Goal: Task Accomplishment & Management: Manage account settings

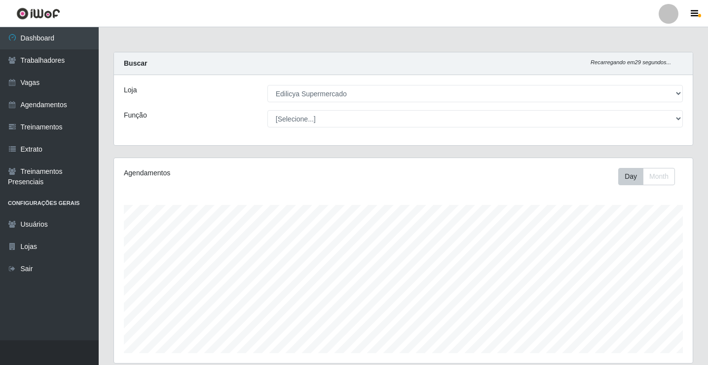
select select "460"
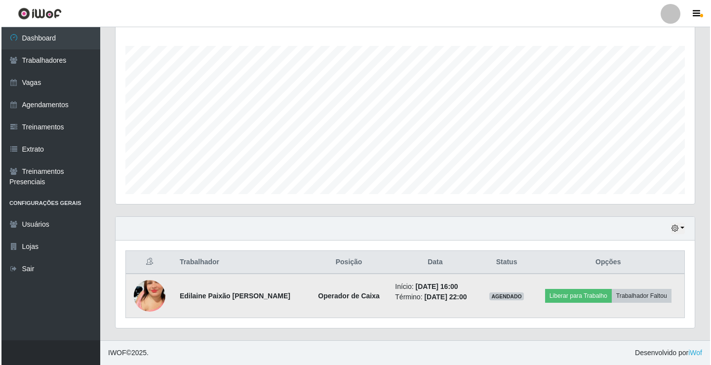
scroll to position [205, 579]
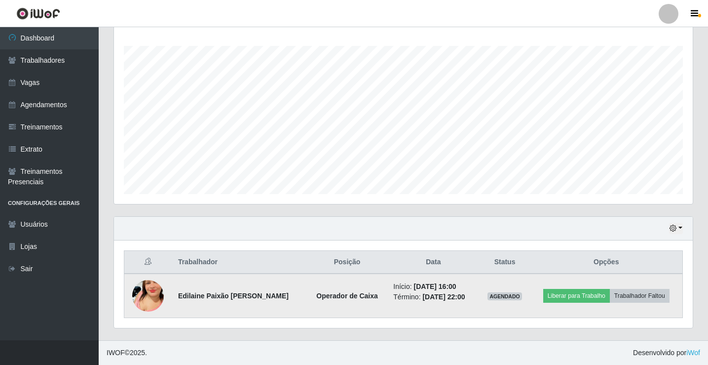
click at [160, 290] on img at bounding box center [148, 296] width 32 height 56
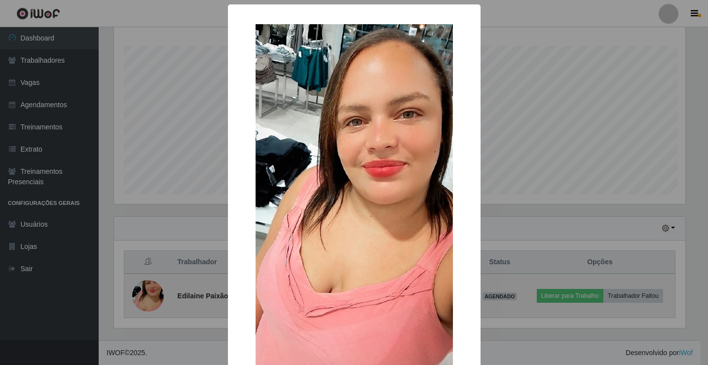
scroll to position [205, 574]
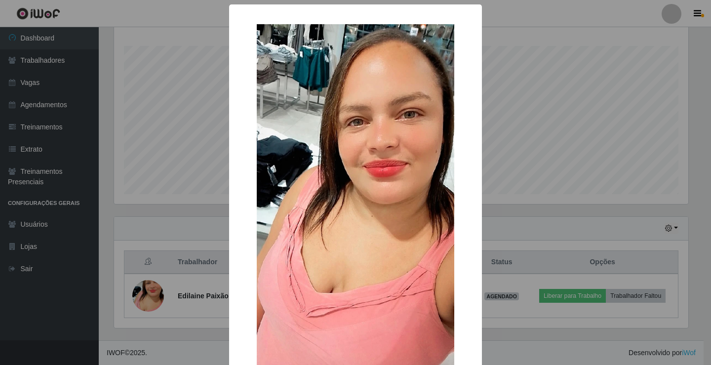
click at [642, 293] on div "× OK Cancel" at bounding box center [355, 182] width 711 height 365
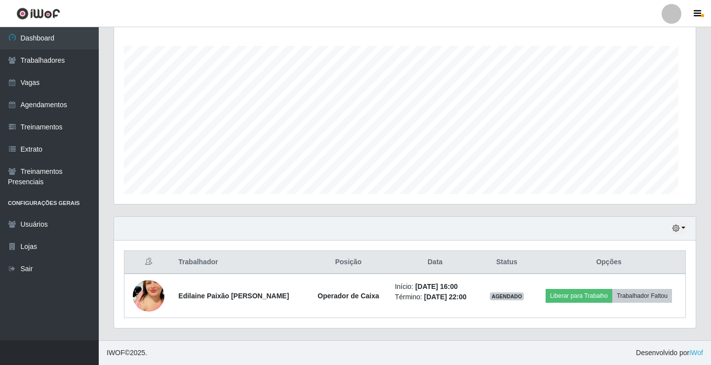
scroll to position [205, 579]
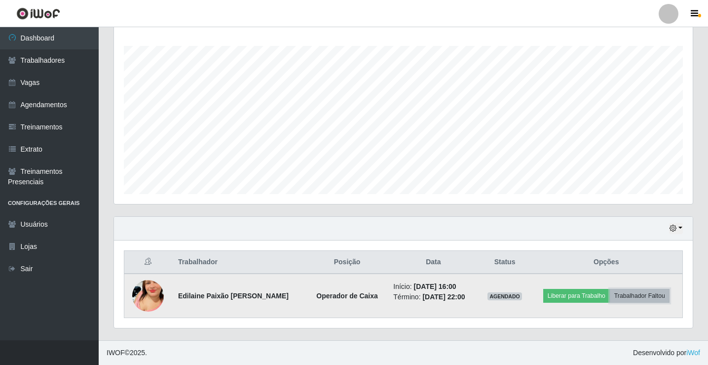
click at [644, 293] on button "Trabalhador Faltou" at bounding box center [640, 296] width 60 height 14
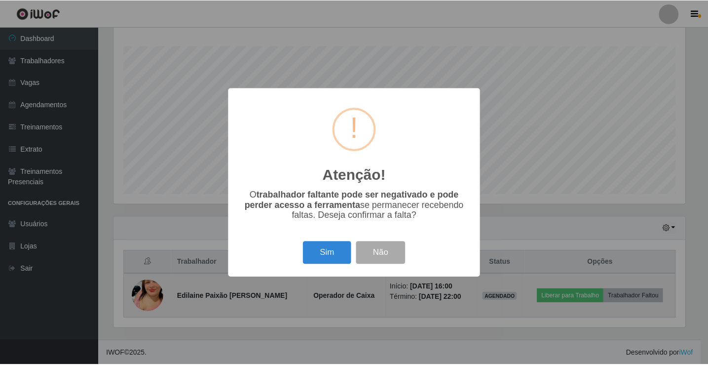
scroll to position [205, 574]
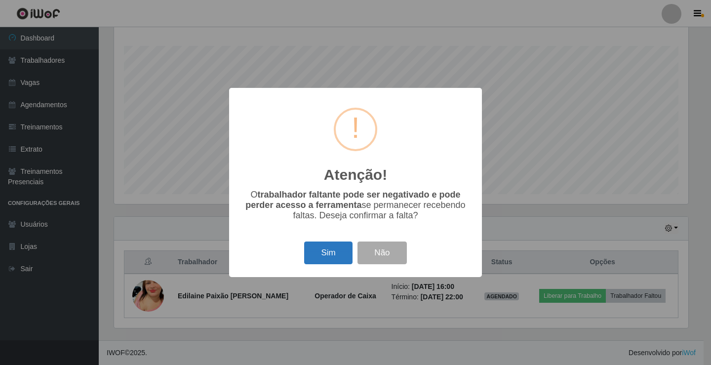
click at [326, 252] on button "Sim" at bounding box center [328, 252] width 48 height 23
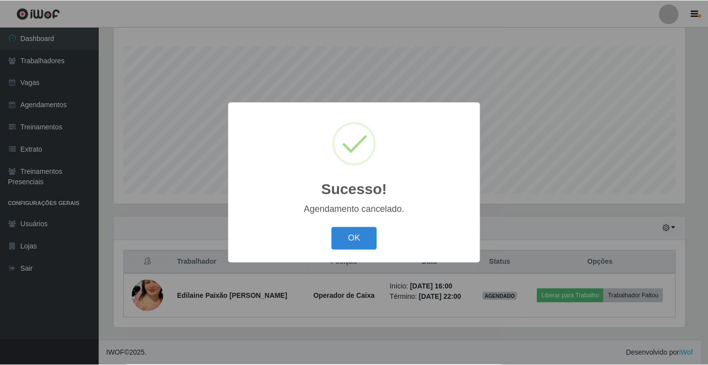
scroll to position [115, 0]
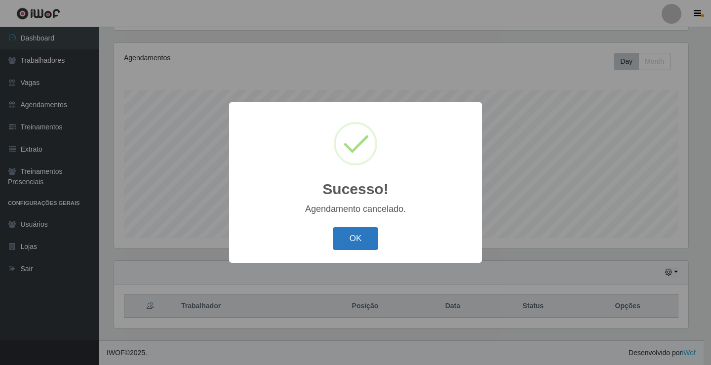
click at [360, 246] on button "OK" at bounding box center [356, 238] width 46 height 23
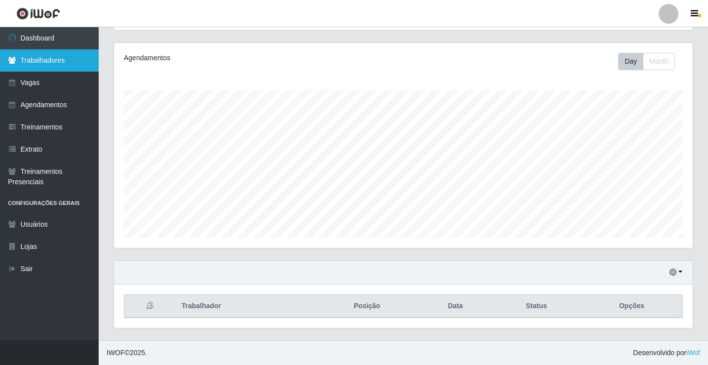
click at [53, 54] on link "Trabalhadores" at bounding box center [49, 60] width 99 height 22
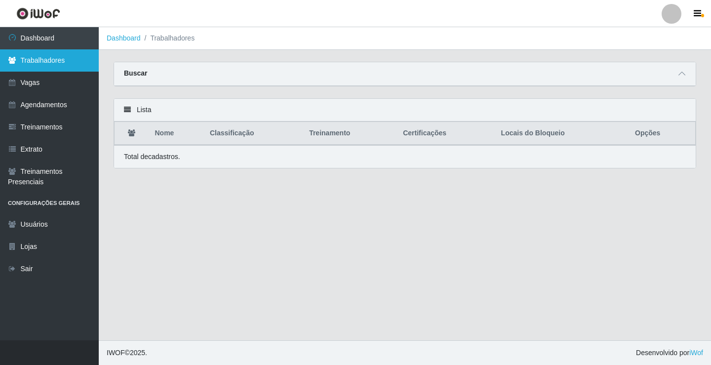
click at [53, 54] on link "Trabalhadores" at bounding box center [49, 60] width 99 height 22
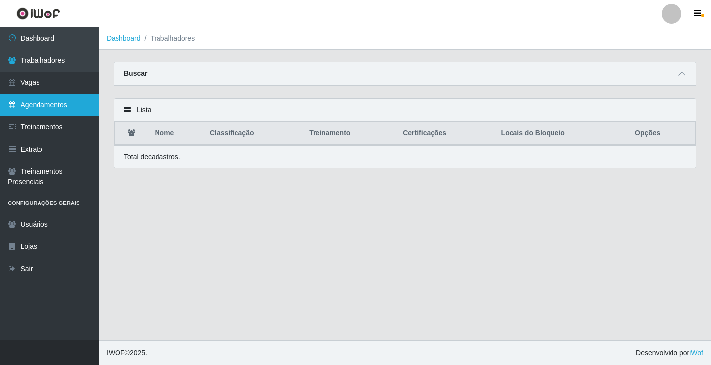
click at [41, 100] on link "Agendamentos" at bounding box center [49, 105] width 99 height 22
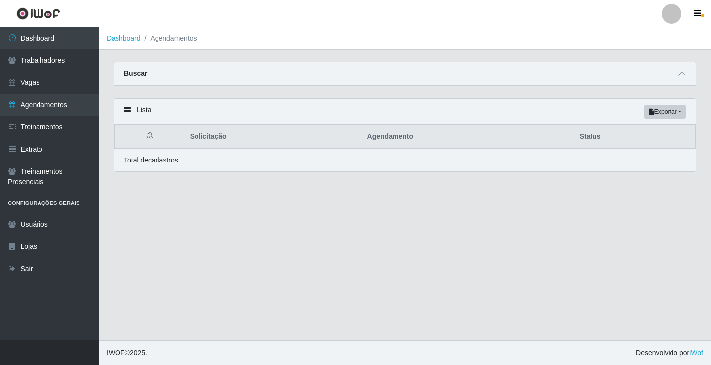
click at [210, 142] on th "Solicitação" at bounding box center [272, 136] width 177 height 23
click at [210, 140] on th "Solicitação" at bounding box center [272, 136] width 177 height 23
click at [28, 227] on link "Usuários" at bounding box center [49, 224] width 99 height 22
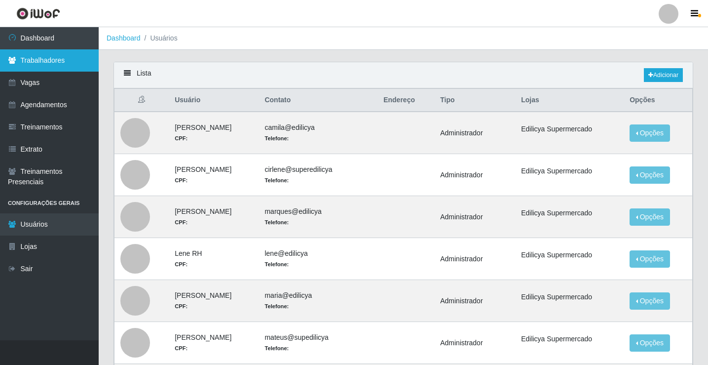
click at [51, 60] on link "Trabalhadores" at bounding box center [49, 60] width 99 height 22
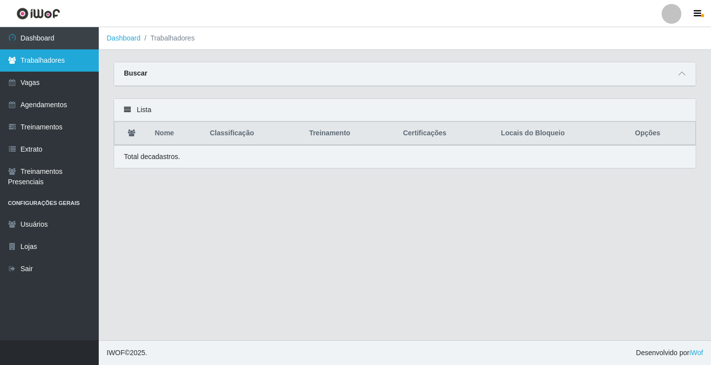
click at [51, 60] on link "Trabalhadores" at bounding box center [49, 60] width 99 height 22
click at [161, 137] on th "Nome" at bounding box center [176, 133] width 55 height 23
click at [162, 137] on th "Nome" at bounding box center [176, 133] width 55 height 23
click at [693, 14] on button "button" at bounding box center [698, 14] width 25 height 14
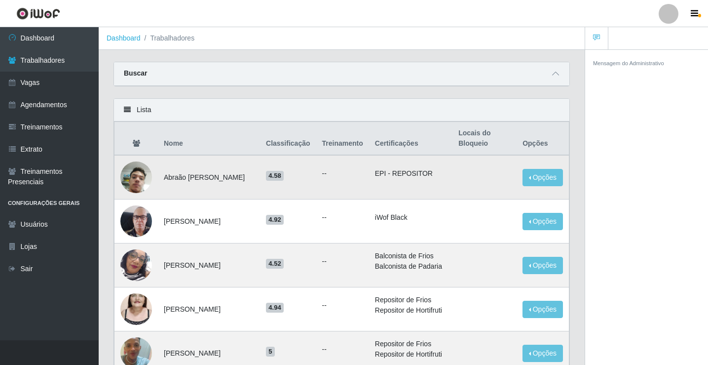
click at [137, 185] on img at bounding box center [136, 177] width 32 height 56
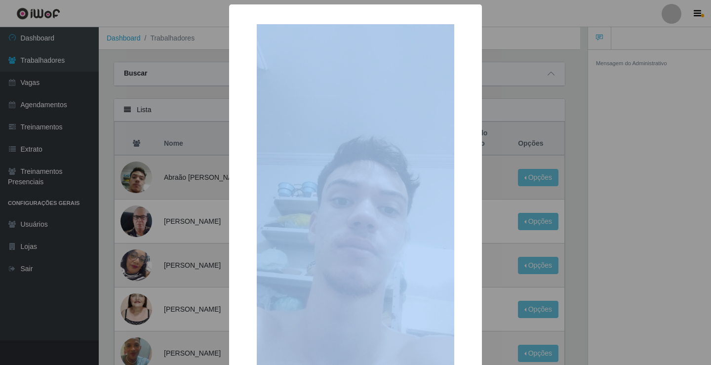
click at [137, 185] on div "× OK Cancel" at bounding box center [355, 182] width 711 height 365
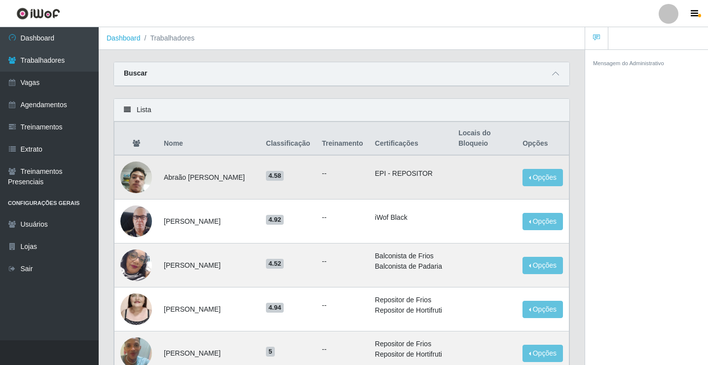
click at [137, 185] on img at bounding box center [136, 177] width 32 height 56
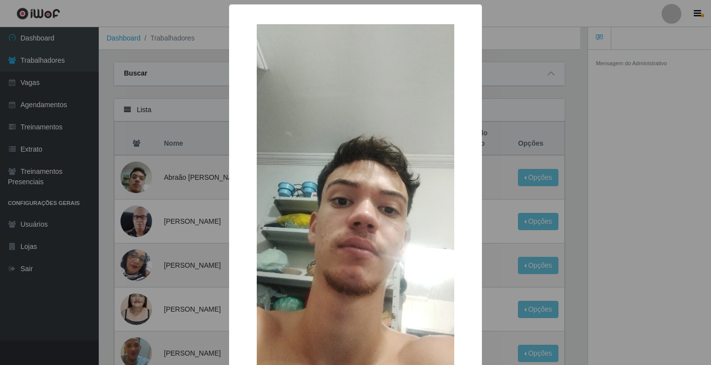
click at [137, 185] on div "× OK Cancel" at bounding box center [355, 182] width 711 height 365
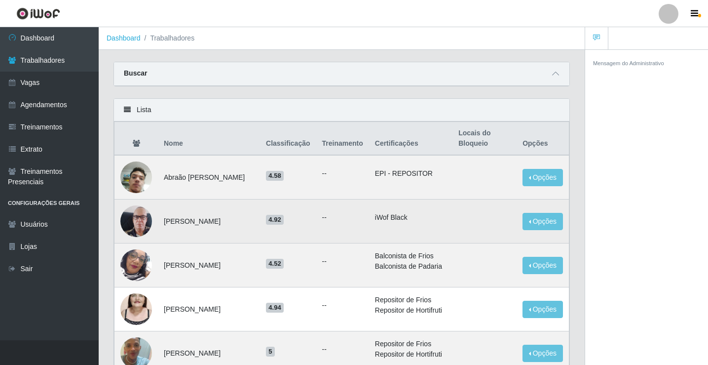
click at [150, 217] on img at bounding box center [136, 221] width 32 height 56
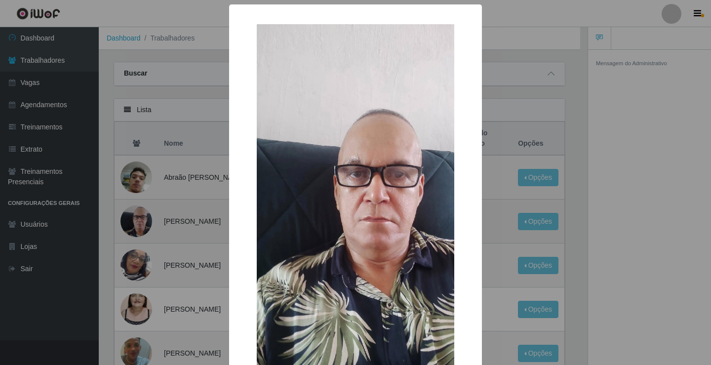
click at [150, 217] on div "× OK Cancel" at bounding box center [355, 182] width 711 height 365
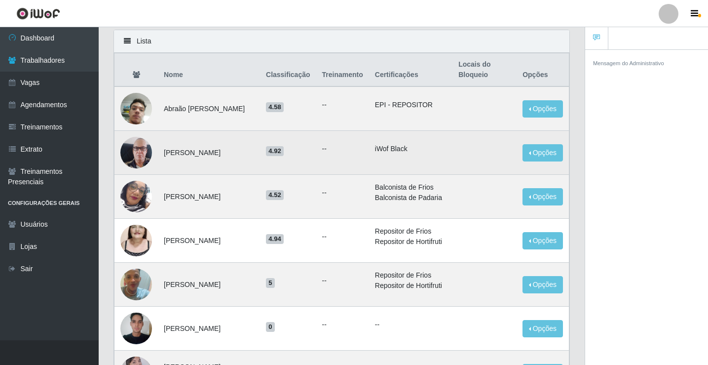
scroll to position [99, 0]
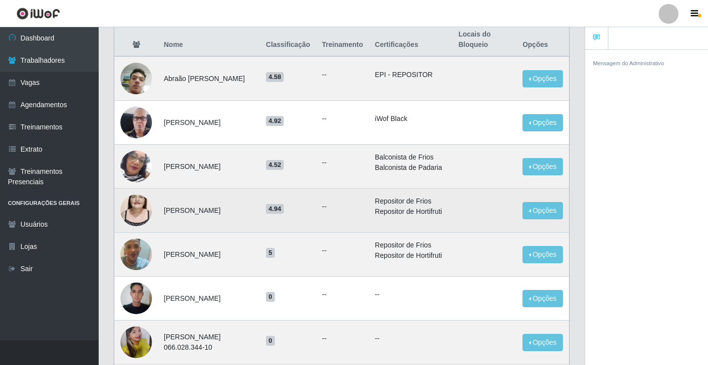
click at [134, 205] on img at bounding box center [136, 210] width 32 height 56
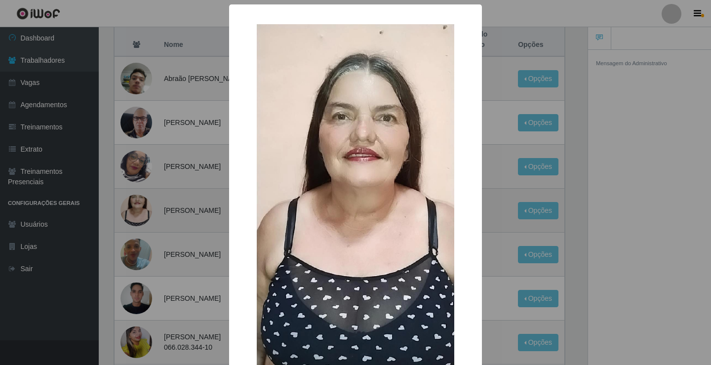
click at [134, 205] on div "× OK Cancel" at bounding box center [355, 182] width 711 height 365
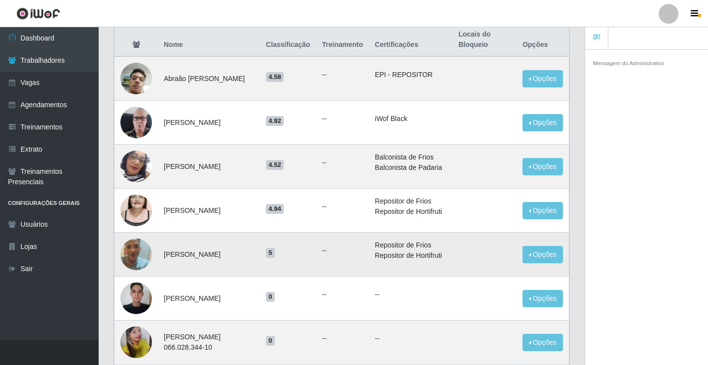
click at [140, 247] on img at bounding box center [136, 254] width 32 height 56
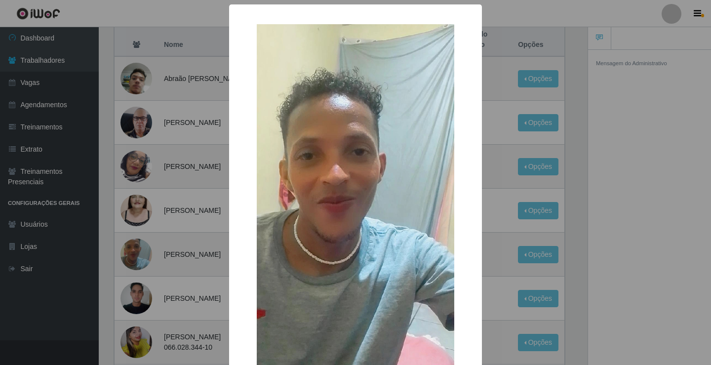
click at [141, 246] on div "× OK Cancel" at bounding box center [355, 182] width 711 height 365
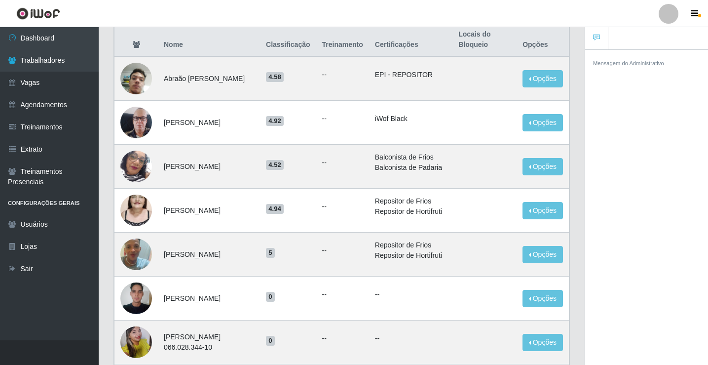
click at [141, 246] on img at bounding box center [136, 254] width 32 height 56
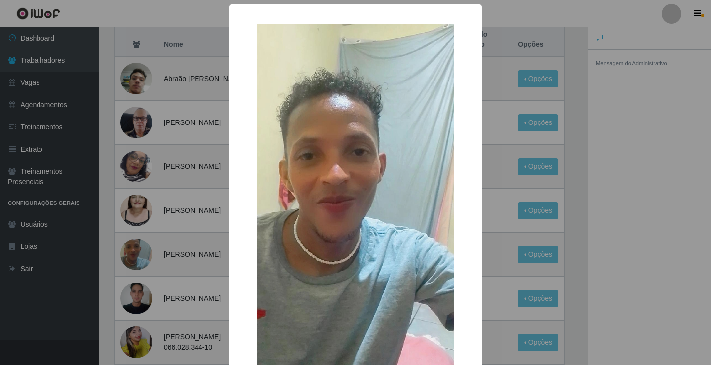
click at [141, 246] on div "× OK Cancel" at bounding box center [355, 182] width 711 height 365
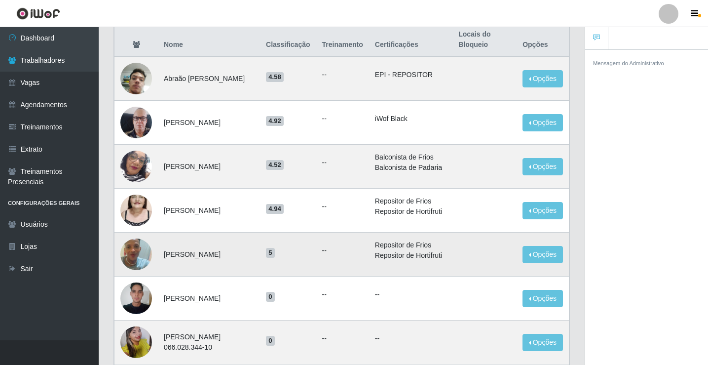
click at [327, 250] on ul "--" at bounding box center [342, 250] width 41 height 10
click at [328, 249] on ul "--" at bounding box center [342, 250] width 41 height 10
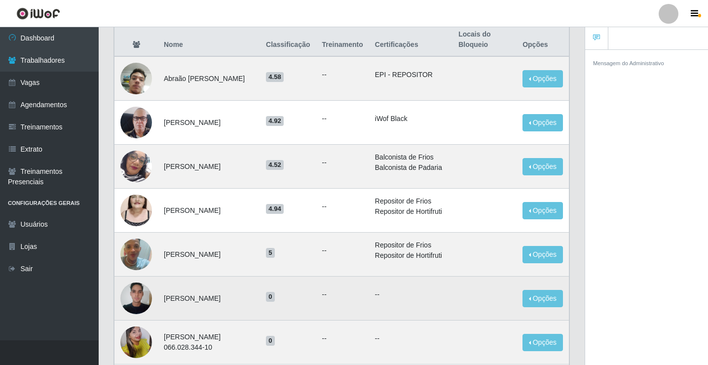
click at [136, 296] on img at bounding box center [136, 298] width 32 height 42
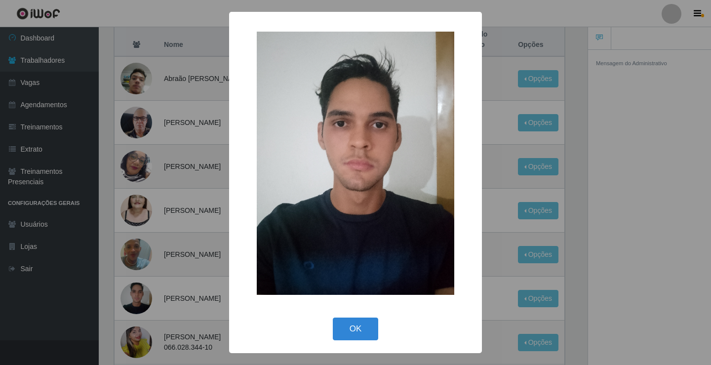
click at [136, 295] on div "× OK Cancel" at bounding box center [355, 182] width 711 height 365
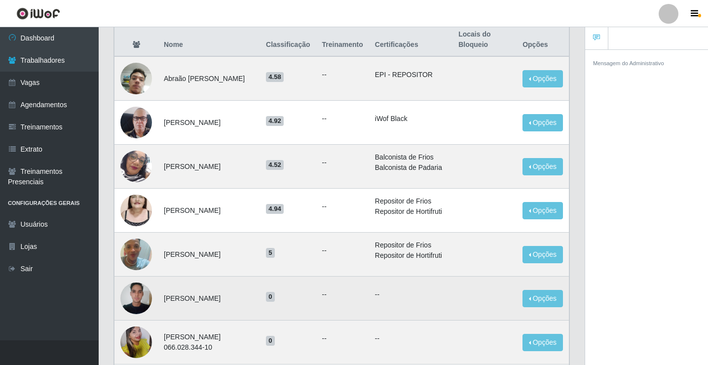
click at [135, 295] on img at bounding box center [136, 298] width 32 height 42
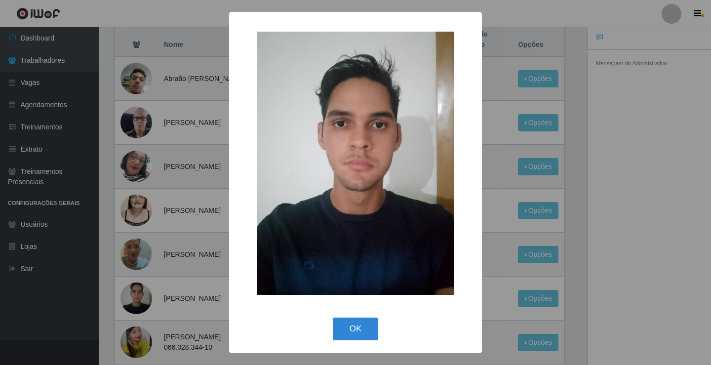
click at [137, 293] on div "× OK Cancel" at bounding box center [355, 182] width 711 height 365
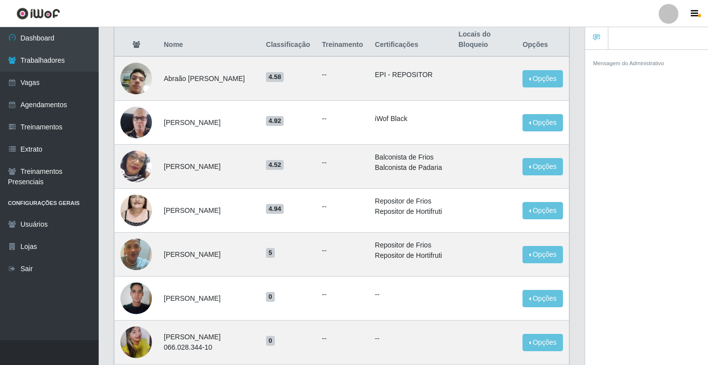
click at [139, 293] on img at bounding box center [136, 298] width 32 height 42
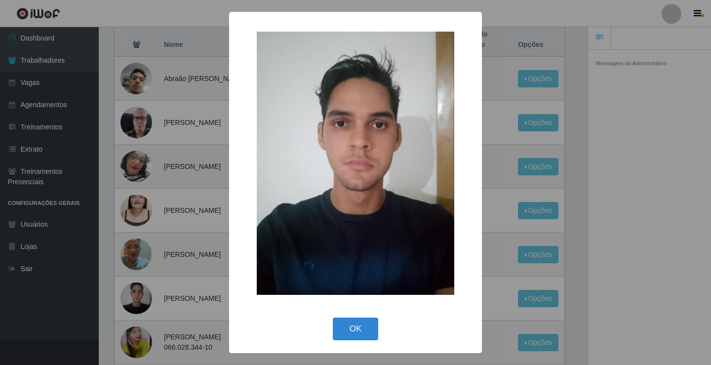
click at [139, 293] on div "× OK Cancel" at bounding box center [355, 182] width 711 height 365
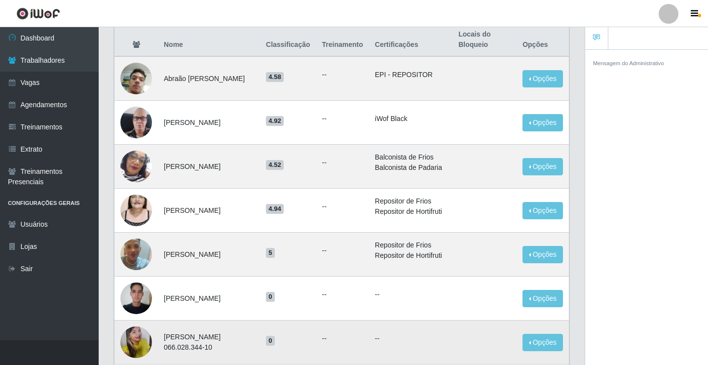
click at [130, 342] on img at bounding box center [136, 342] width 32 height 42
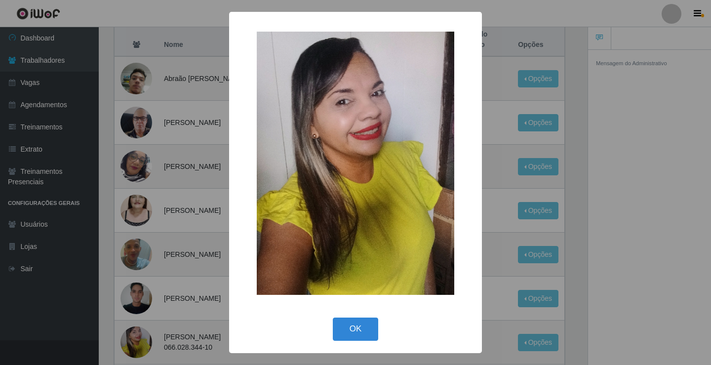
click at [130, 340] on div "× OK Cancel" at bounding box center [355, 182] width 711 height 365
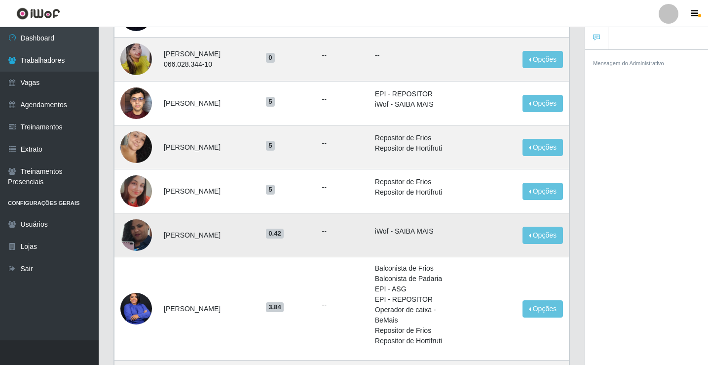
scroll to position [395, 0]
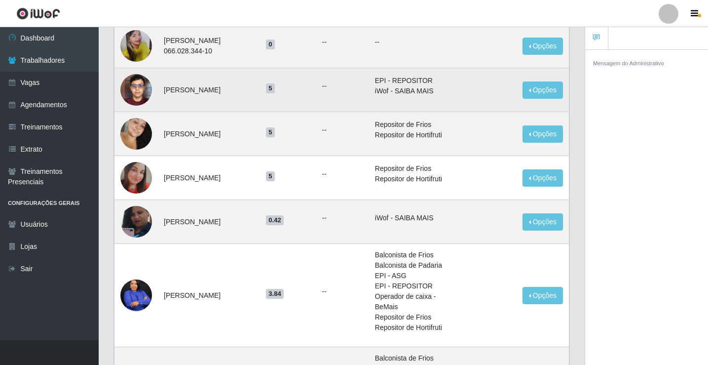
click at [142, 90] on img at bounding box center [136, 90] width 32 height 42
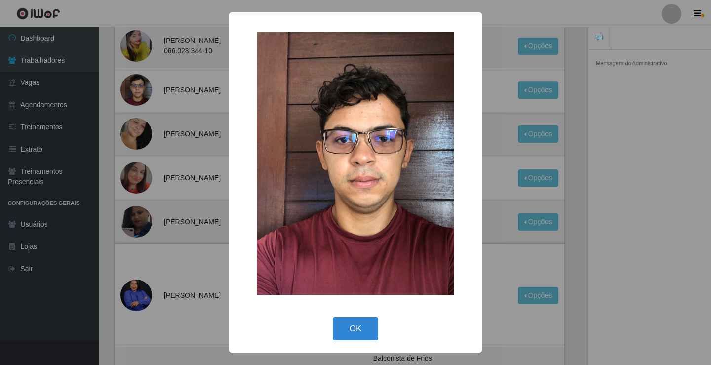
click at [142, 88] on div "× OK Cancel" at bounding box center [355, 182] width 711 height 365
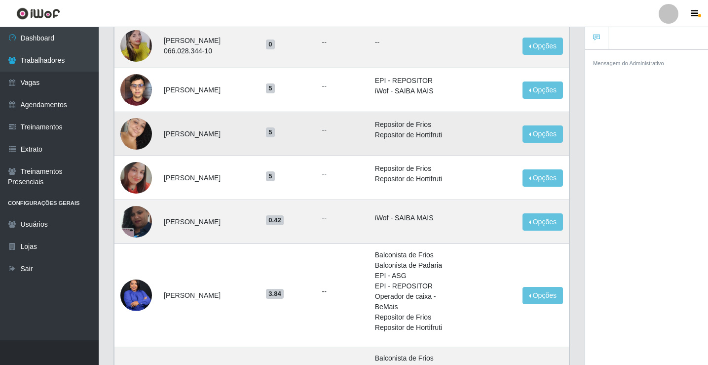
click at [136, 125] on img at bounding box center [136, 134] width 32 height 48
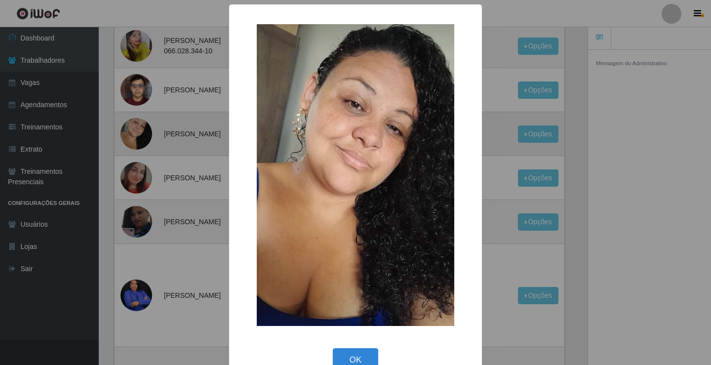
click at [136, 125] on div "× OK Cancel" at bounding box center [355, 182] width 711 height 365
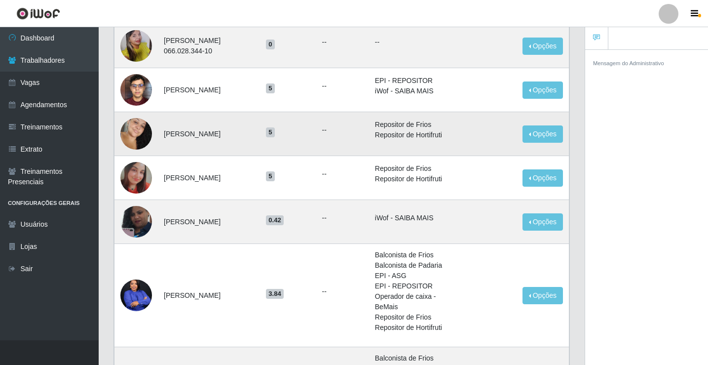
click at [138, 130] on img at bounding box center [136, 134] width 32 height 48
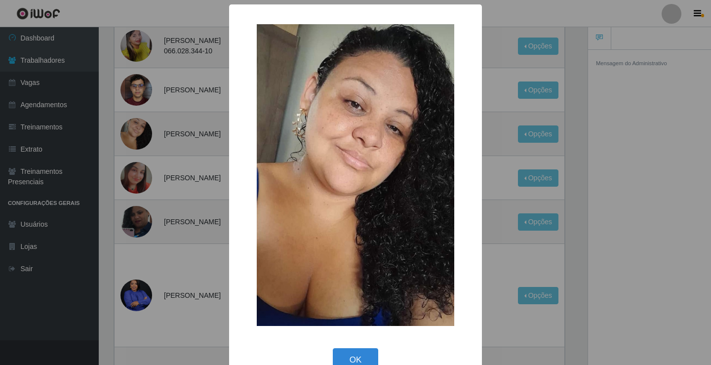
click at [144, 131] on div "× OK Cancel" at bounding box center [355, 182] width 711 height 365
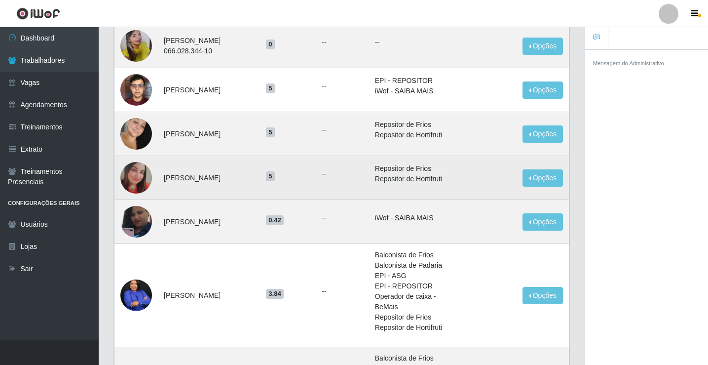
click at [131, 177] on img at bounding box center [136, 178] width 32 height 32
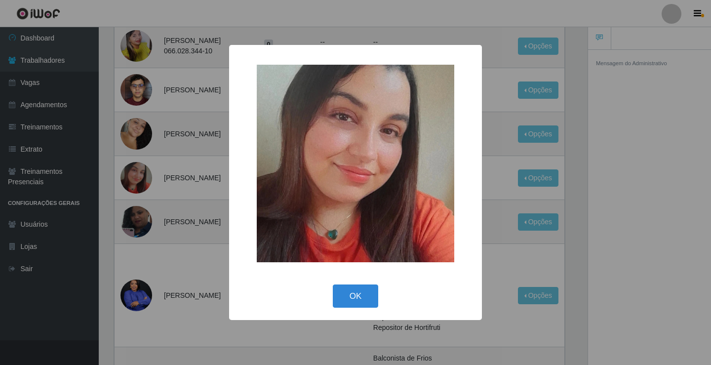
click at [137, 174] on div "× OK Cancel" at bounding box center [355, 182] width 711 height 365
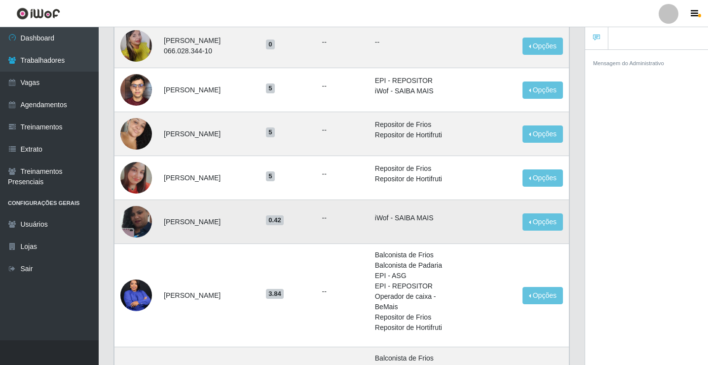
click at [127, 218] on img at bounding box center [136, 221] width 32 height 56
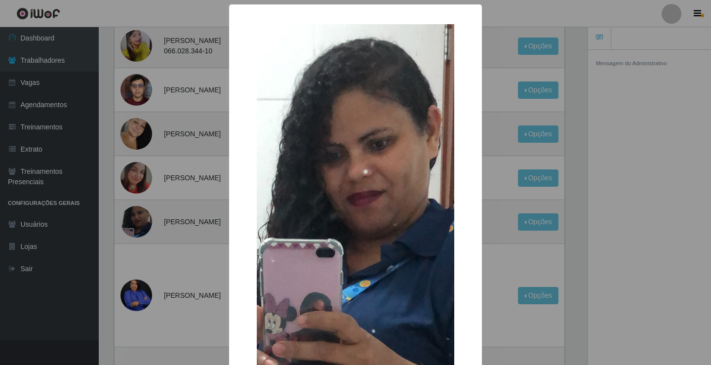
click at [128, 220] on div "× OK Cancel" at bounding box center [355, 182] width 711 height 365
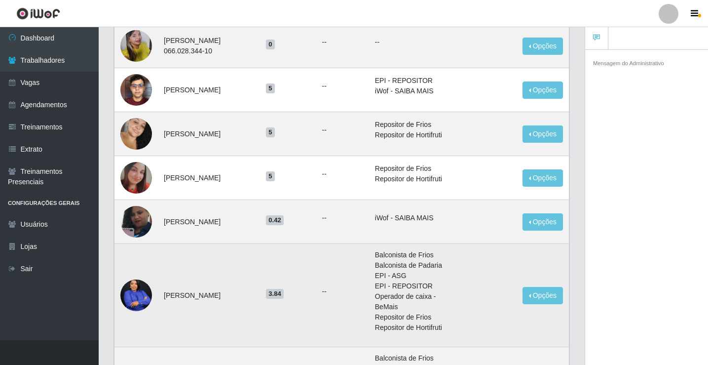
click at [133, 294] on img at bounding box center [136, 294] width 32 height 39
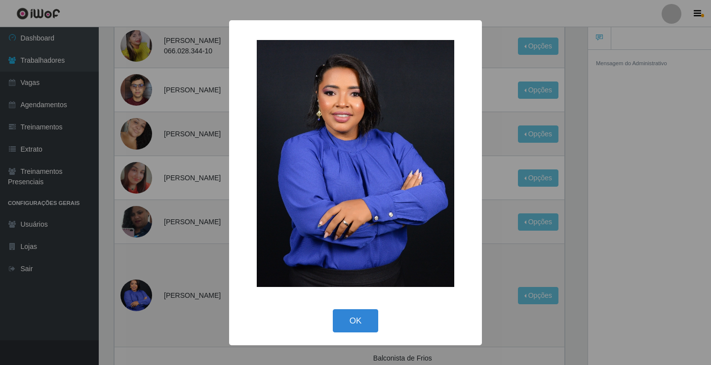
click at [133, 294] on div "× OK Cancel" at bounding box center [355, 182] width 711 height 365
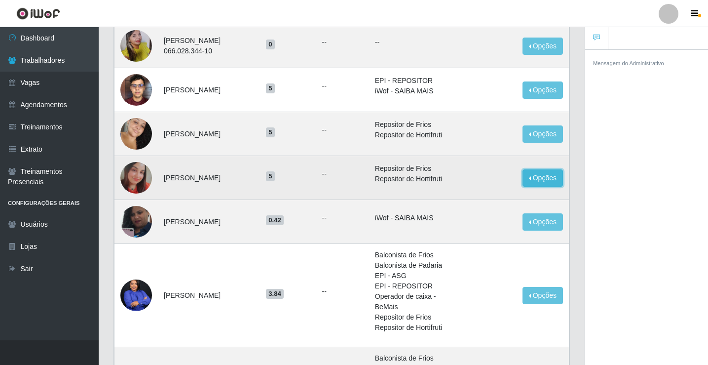
click at [537, 178] on button "Opções" at bounding box center [543, 177] width 40 height 17
click at [539, 176] on button "Opções" at bounding box center [543, 177] width 40 height 17
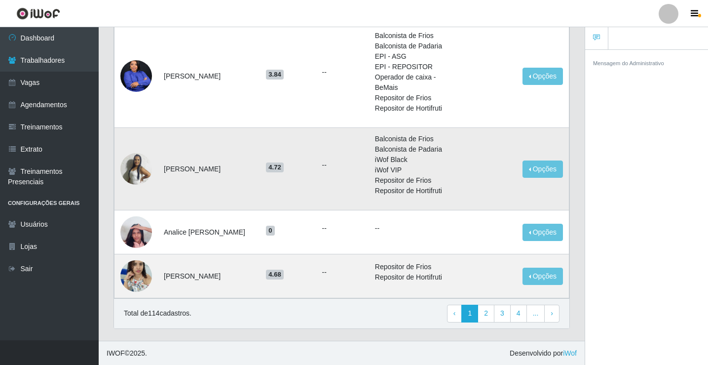
scroll to position [615, 0]
click at [144, 272] on img at bounding box center [136, 275] width 32 height 42
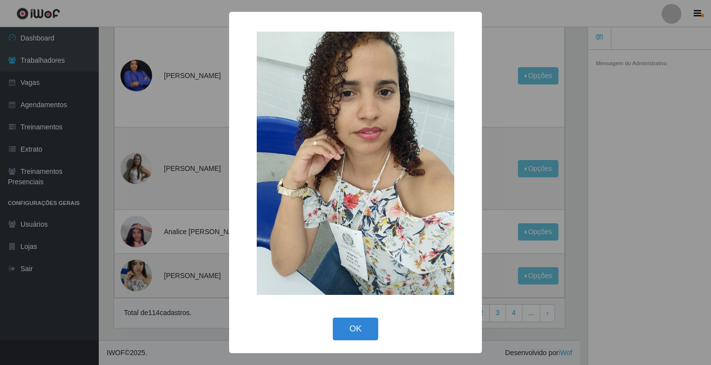
click at [145, 272] on div "× OK Cancel" at bounding box center [355, 182] width 711 height 365
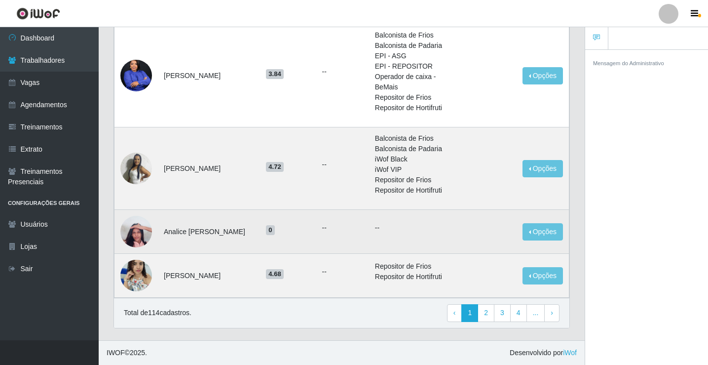
click at [138, 231] on img at bounding box center [136, 231] width 32 height 42
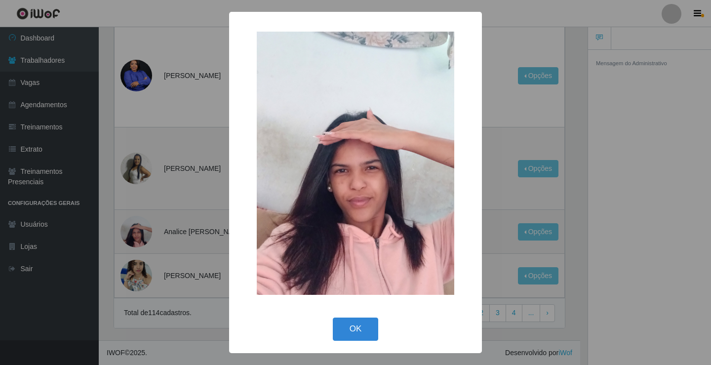
click at [138, 231] on div "× OK Cancel" at bounding box center [355, 182] width 711 height 365
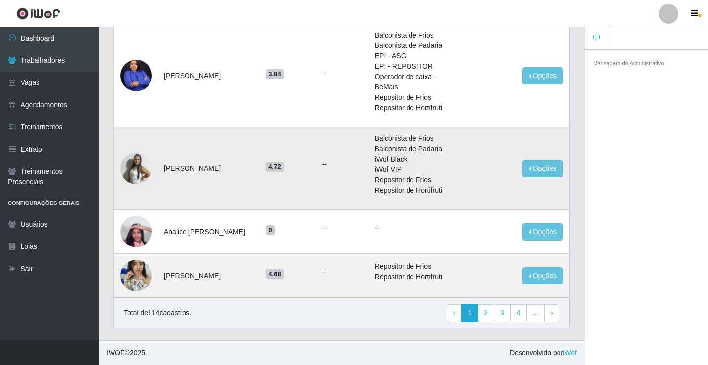
click at [135, 172] on img at bounding box center [136, 169] width 32 height 32
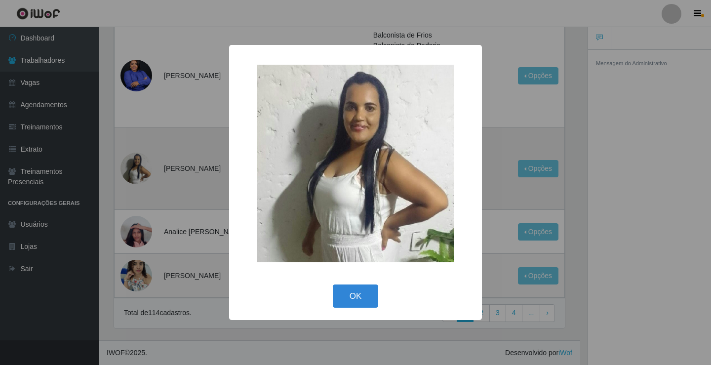
click at [135, 172] on div "× OK Cancel" at bounding box center [355, 182] width 711 height 365
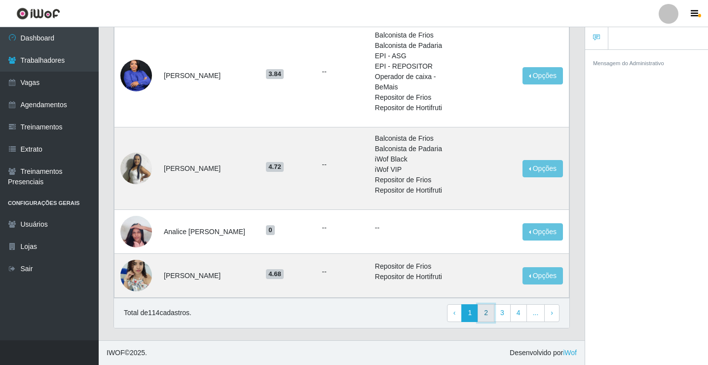
click at [490, 314] on link "2" at bounding box center [486, 313] width 17 height 18
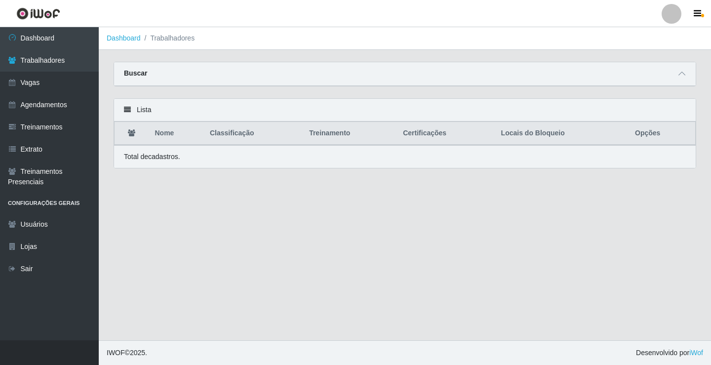
click at [169, 136] on th "Nome" at bounding box center [176, 133] width 55 height 23
click at [168, 136] on th "Nome" at bounding box center [176, 133] width 55 height 23
click at [169, 135] on th "Nome" at bounding box center [176, 133] width 55 height 23
click at [130, 156] on p "Total de cadastros." at bounding box center [152, 157] width 56 height 10
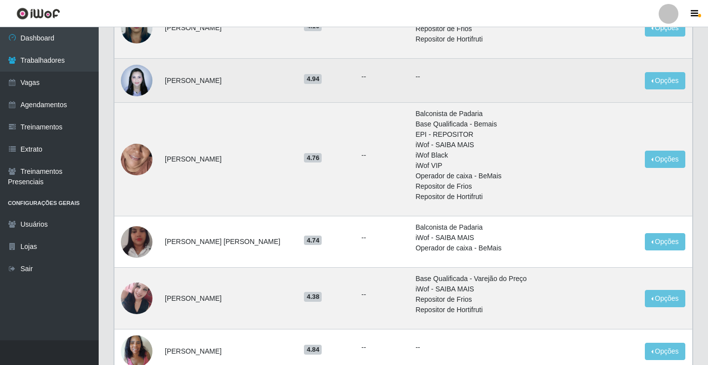
scroll to position [49, 0]
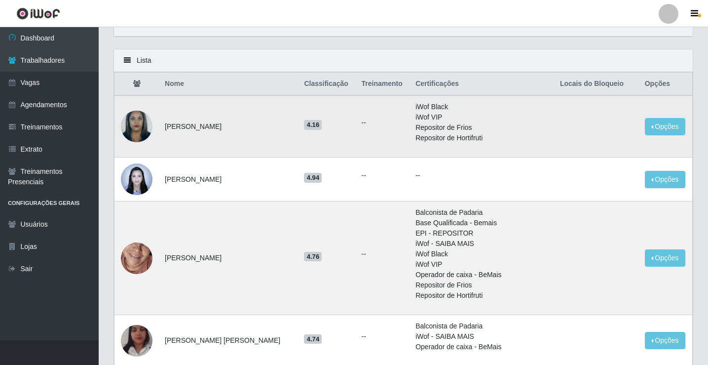
click at [143, 119] on img at bounding box center [137, 126] width 32 height 41
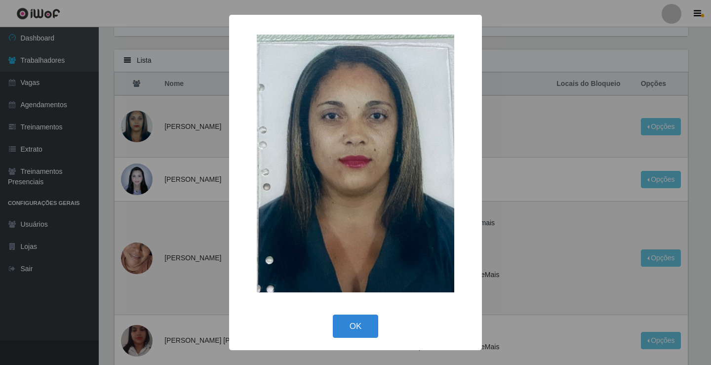
click at [144, 121] on div "× OK Cancel" at bounding box center [355, 182] width 711 height 365
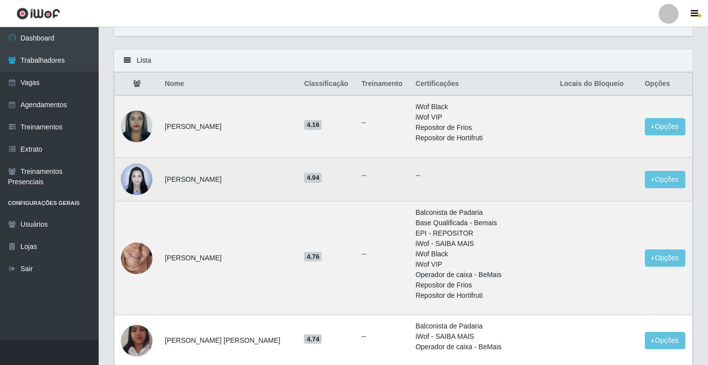
click at [137, 175] on img at bounding box center [137, 179] width 32 height 42
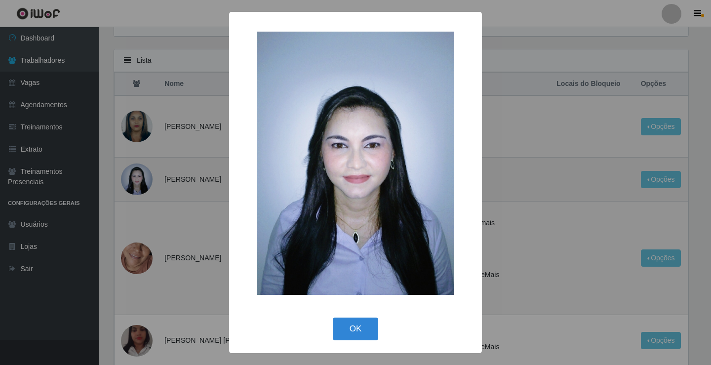
click at [137, 175] on div "× OK Cancel" at bounding box center [355, 182] width 711 height 365
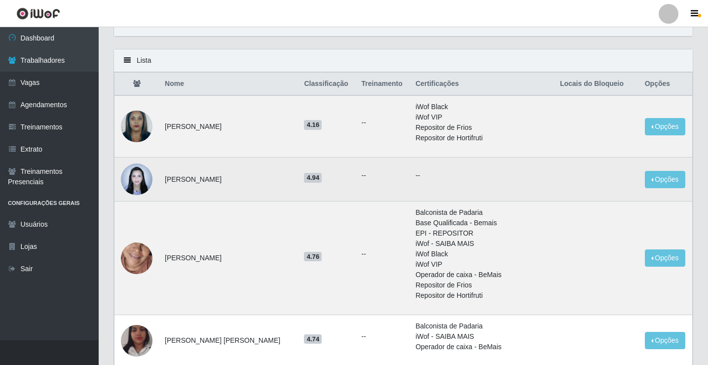
click at [137, 175] on img at bounding box center [137, 179] width 32 height 42
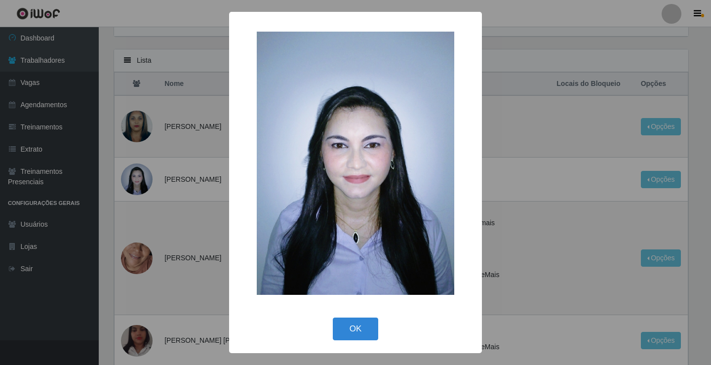
click at [143, 172] on div "× OK Cancel" at bounding box center [355, 182] width 711 height 365
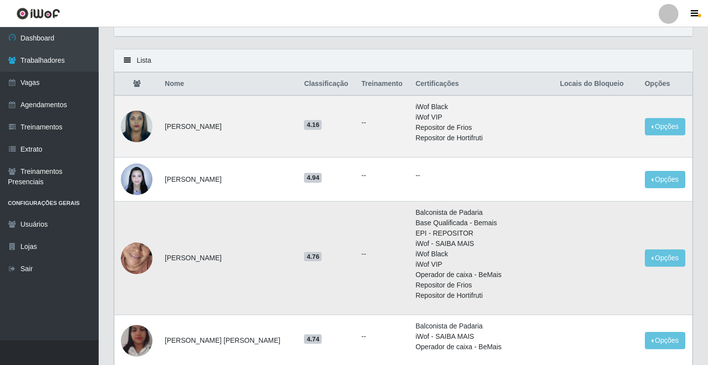
click at [141, 259] on img at bounding box center [137, 258] width 32 height 69
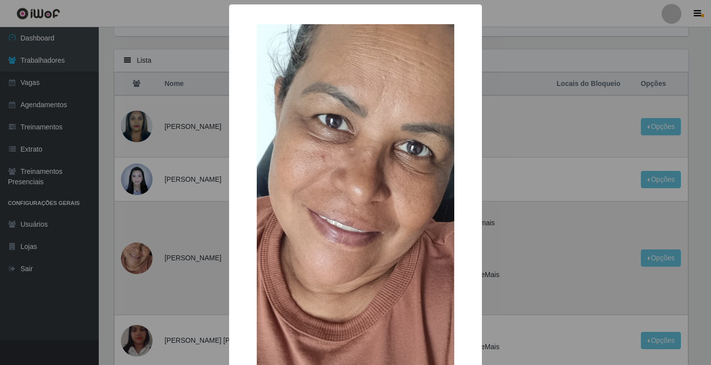
click at [141, 259] on div "× OK Cancel" at bounding box center [355, 182] width 711 height 365
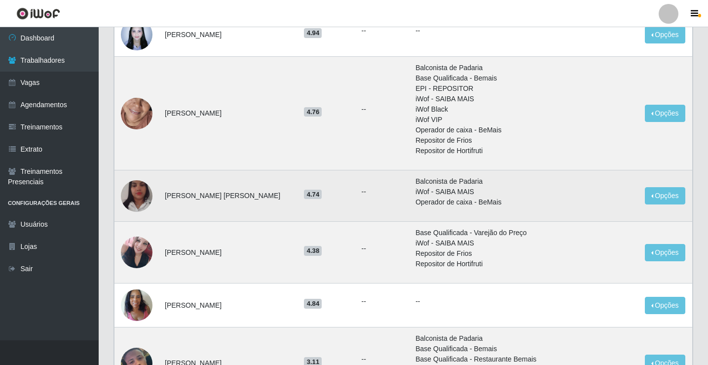
scroll to position [197, 0]
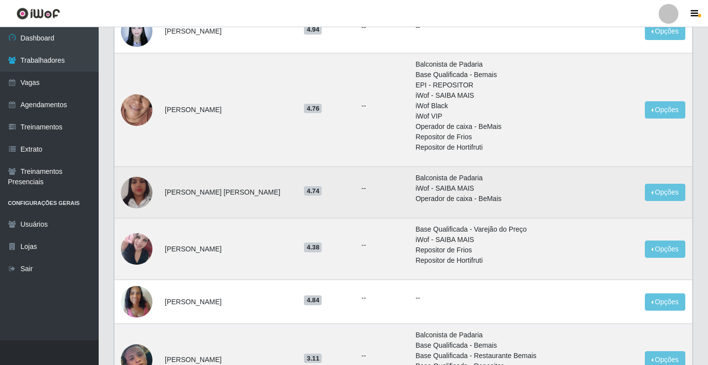
click at [134, 185] on img at bounding box center [137, 192] width 32 height 56
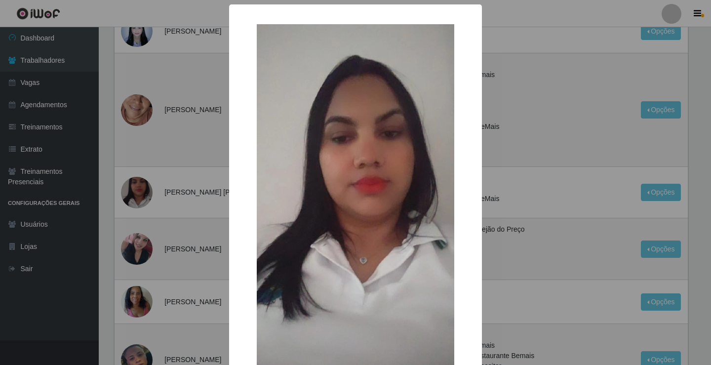
click at [136, 185] on div "× OK Cancel" at bounding box center [355, 182] width 711 height 365
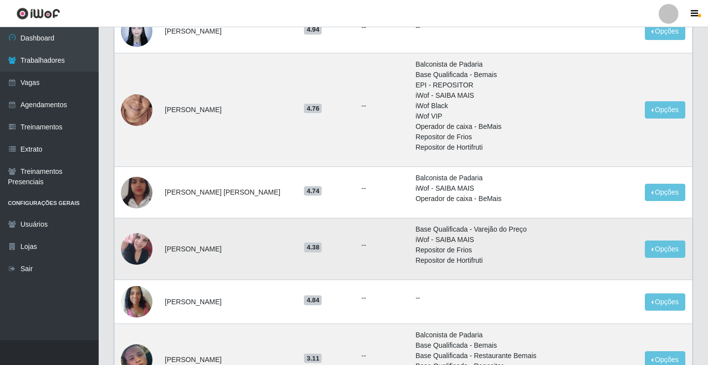
click at [137, 245] on img at bounding box center [137, 249] width 32 height 71
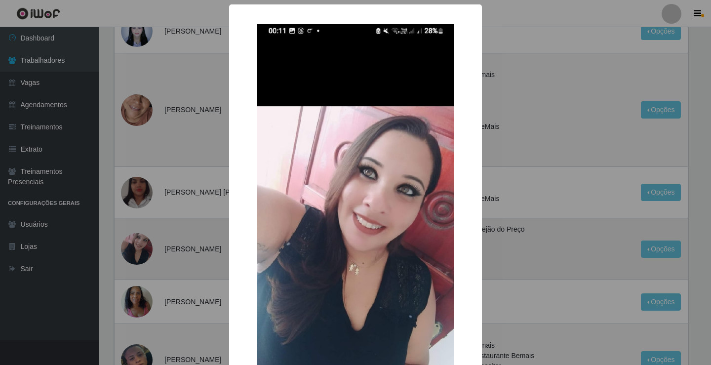
click at [137, 245] on div "× OK Cancel" at bounding box center [355, 182] width 711 height 365
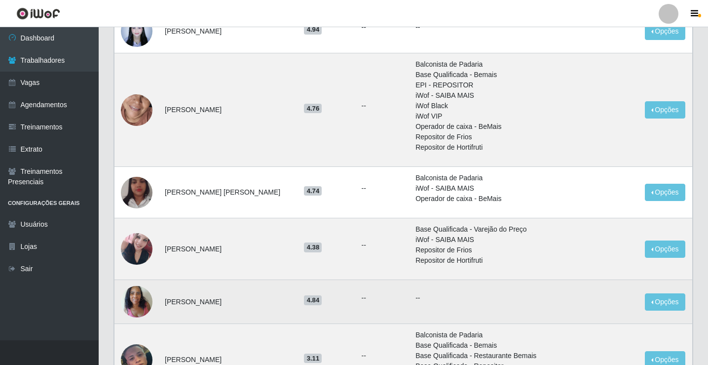
click at [138, 306] on img at bounding box center [137, 301] width 32 height 42
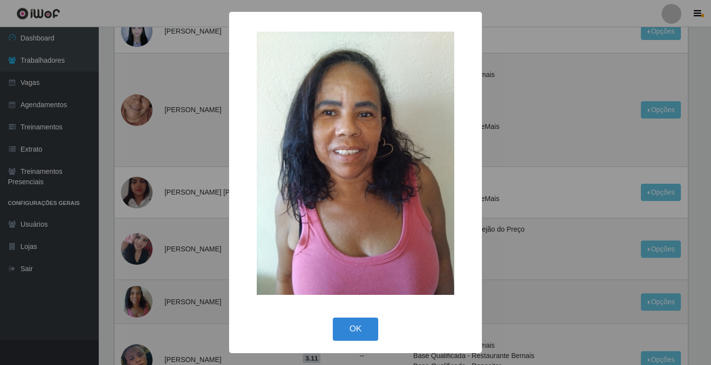
click at [138, 306] on div "× OK Cancel" at bounding box center [355, 182] width 711 height 365
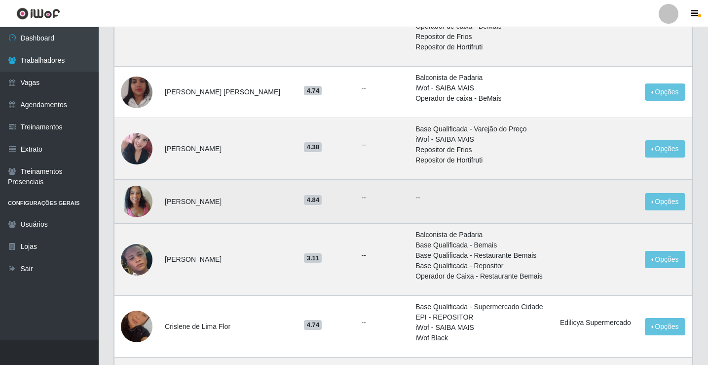
scroll to position [346, 0]
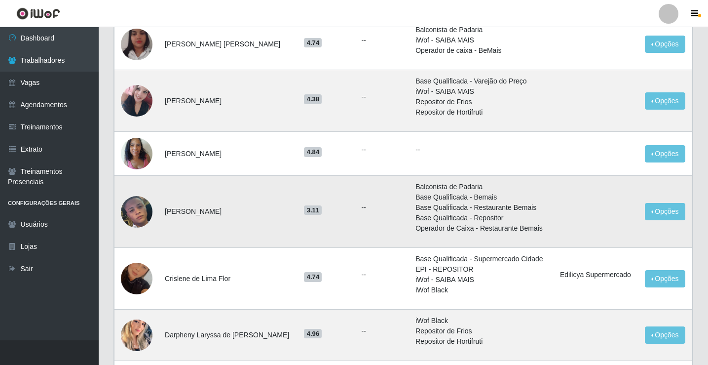
click at [142, 205] on img at bounding box center [137, 211] width 32 height 49
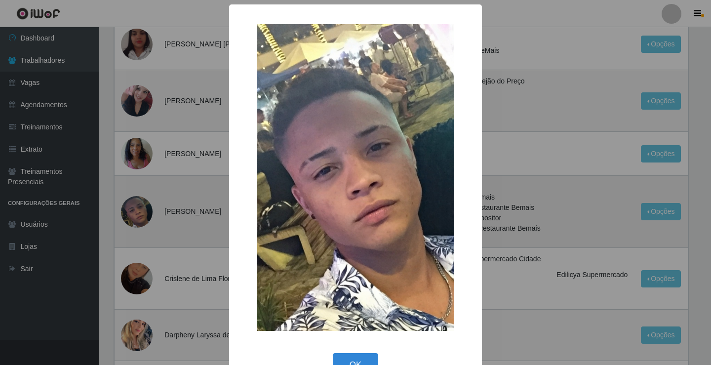
click at [143, 204] on div "× OK Cancel" at bounding box center [355, 182] width 711 height 365
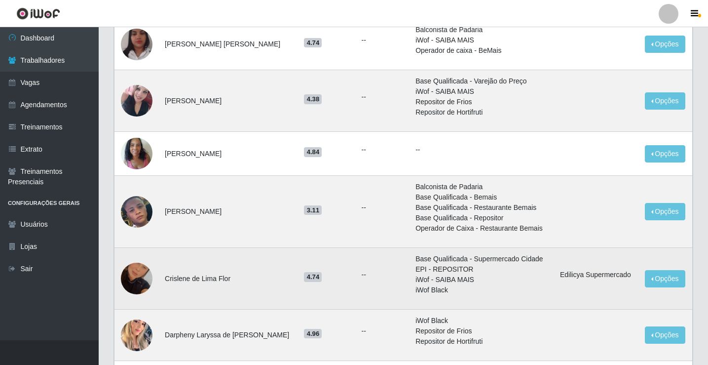
click at [132, 274] on img at bounding box center [137, 278] width 32 height 56
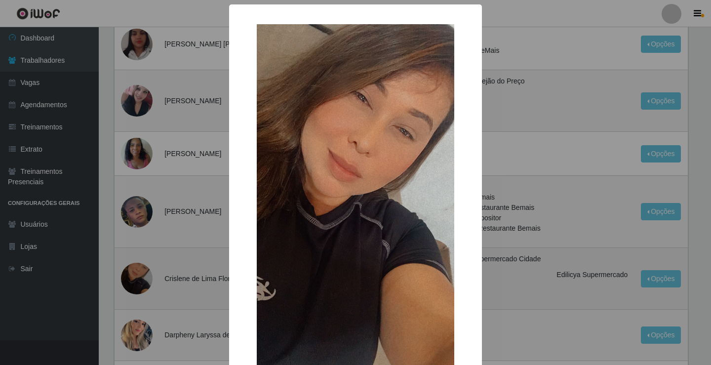
click at [132, 274] on div "× OK Cancel" at bounding box center [355, 182] width 711 height 365
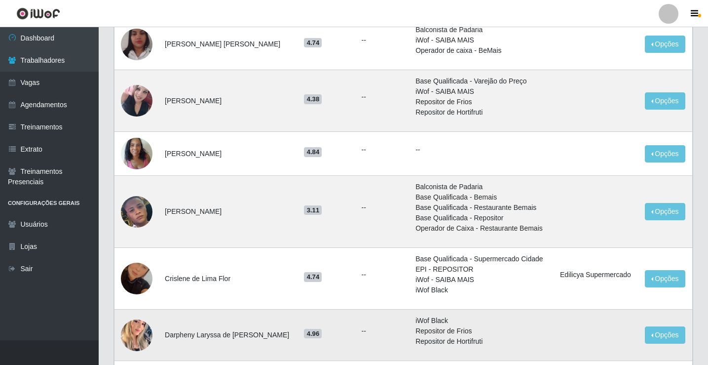
click at [140, 328] on img at bounding box center [137, 335] width 32 height 56
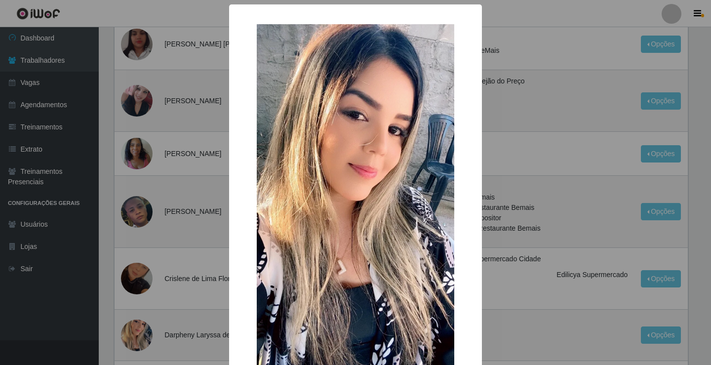
click at [142, 326] on div "× OK Cancel" at bounding box center [355, 182] width 711 height 365
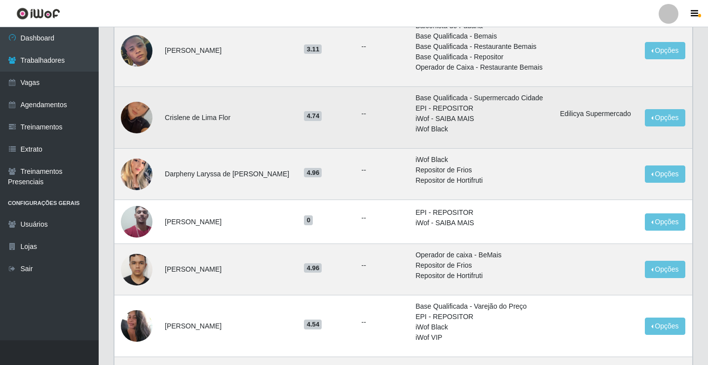
scroll to position [543, 0]
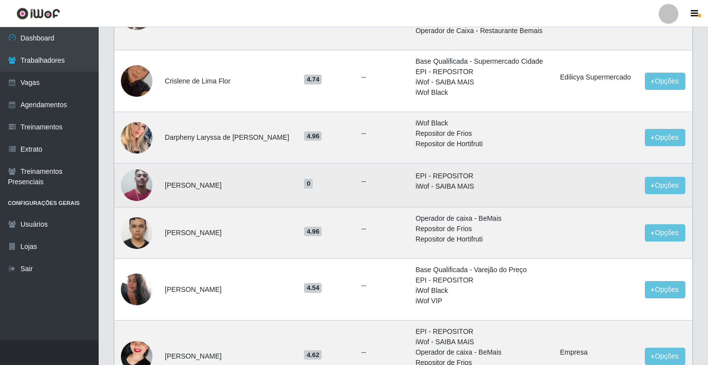
click at [143, 180] on img at bounding box center [137, 185] width 32 height 62
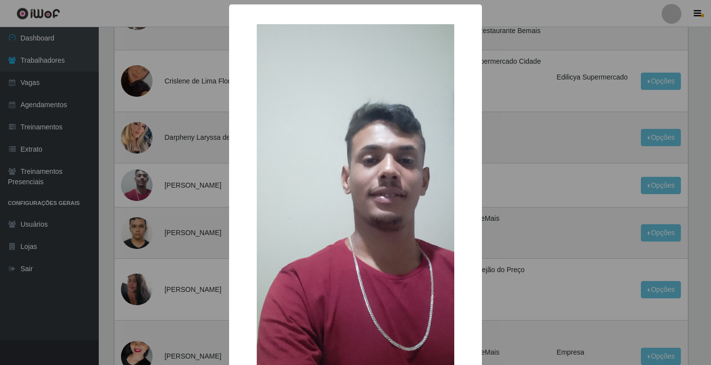
drag, startPoint x: 143, startPoint y: 181, endPoint x: 131, endPoint y: 197, distance: 19.9
click at [143, 183] on div "× OK Cancel" at bounding box center [355, 182] width 711 height 365
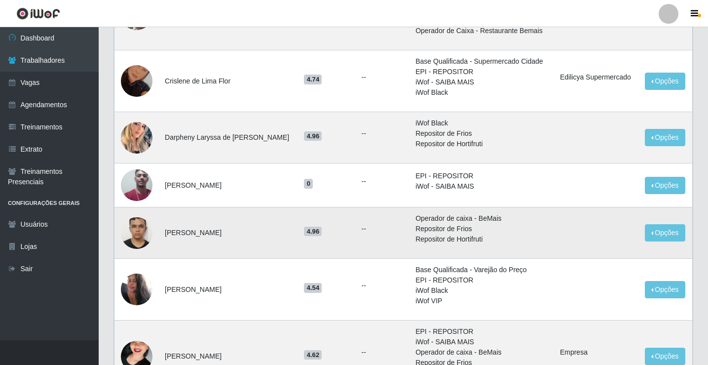
click at [137, 225] on img at bounding box center [137, 233] width 32 height 56
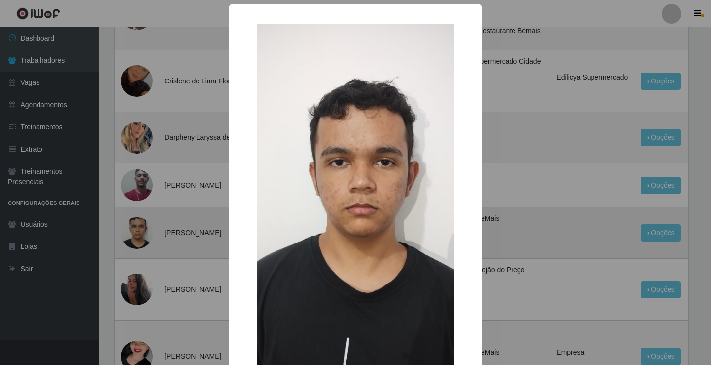
click at [137, 225] on div "× OK Cancel" at bounding box center [355, 182] width 711 height 365
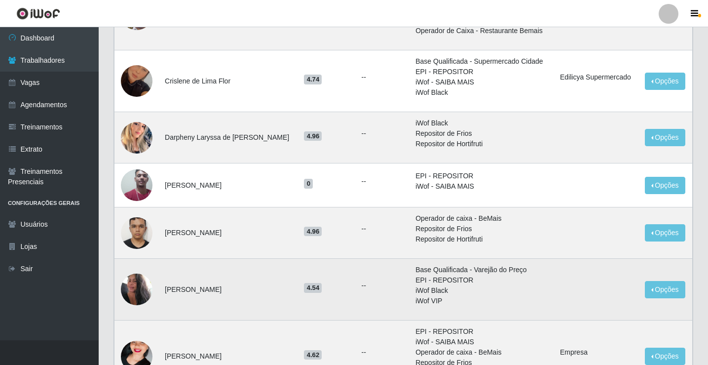
click at [136, 283] on img at bounding box center [137, 290] width 32 height 42
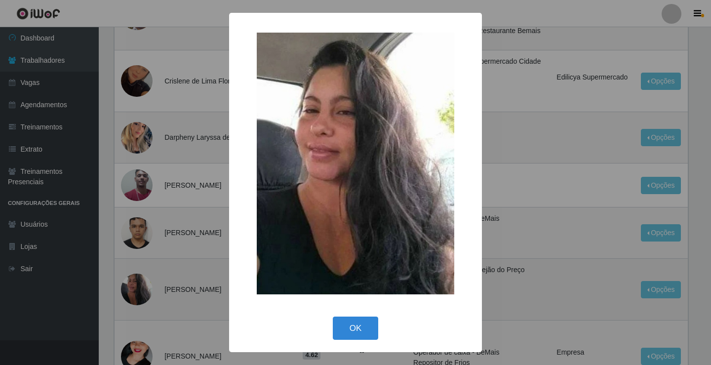
click at [136, 283] on div "× OK Cancel" at bounding box center [355, 182] width 711 height 365
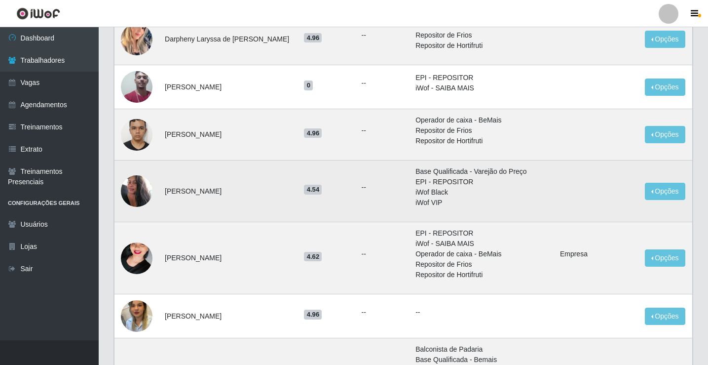
scroll to position [642, 0]
click at [131, 185] on img at bounding box center [137, 191] width 32 height 42
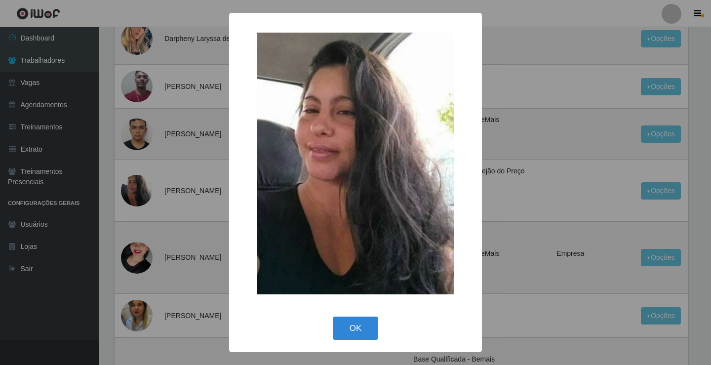
click at [134, 190] on div "× OK Cancel" at bounding box center [355, 182] width 711 height 365
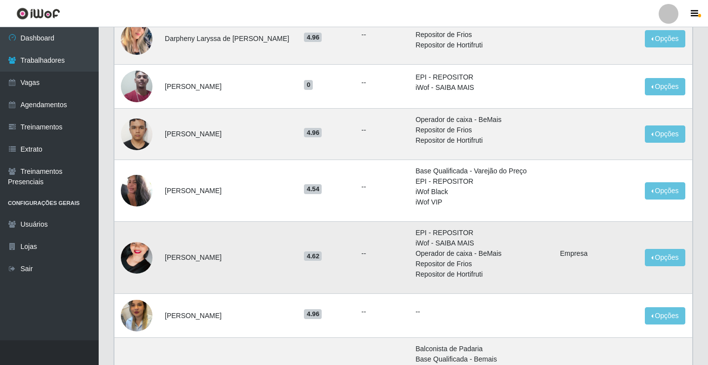
click at [139, 259] on img at bounding box center [137, 258] width 32 height 56
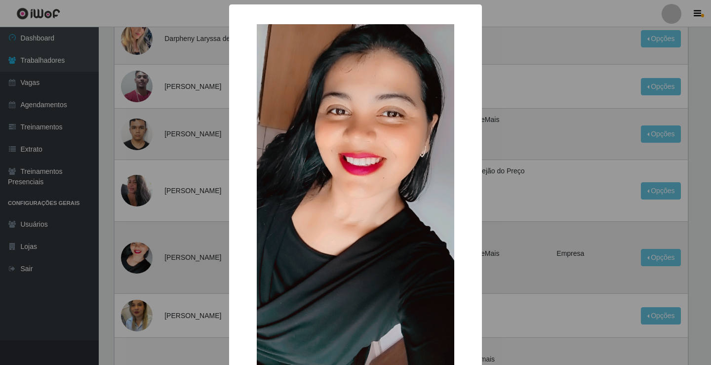
click at [140, 259] on div "× OK Cancel" at bounding box center [355, 182] width 711 height 365
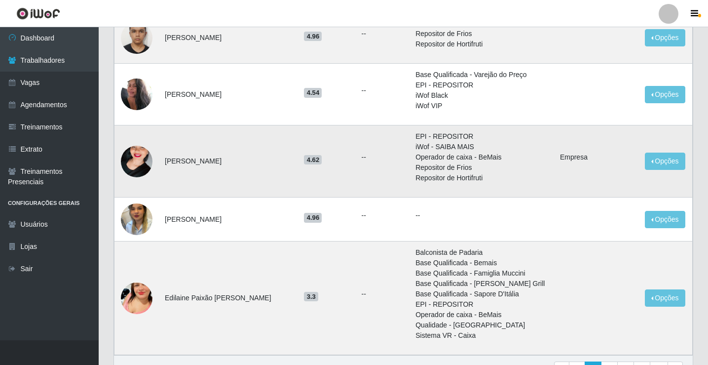
scroll to position [740, 0]
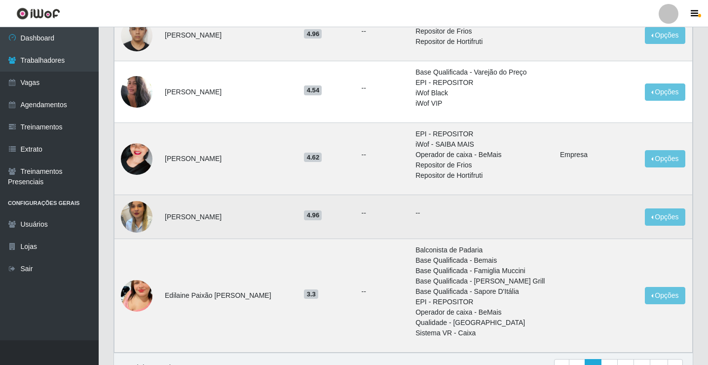
click at [140, 217] on img at bounding box center [137, 217] width 32 height 56
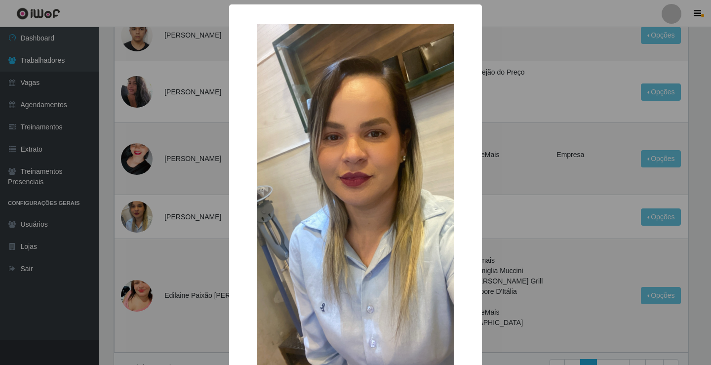
click at [141, 217] on div "× OK Cancel" at bounding box center [355, 182] width 711 height 365
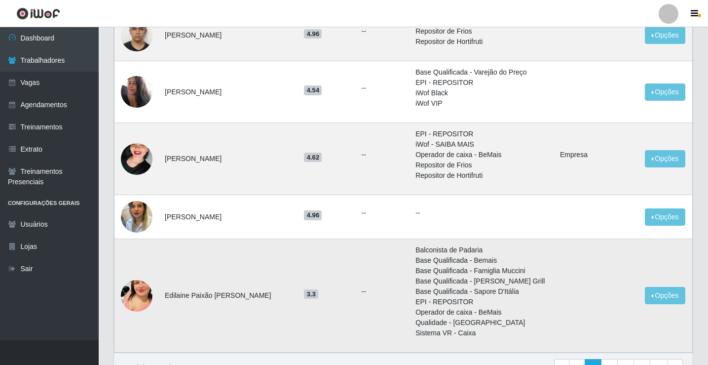
click at [139, 300] on img at bounding box center [137, 296] width 32 height 56
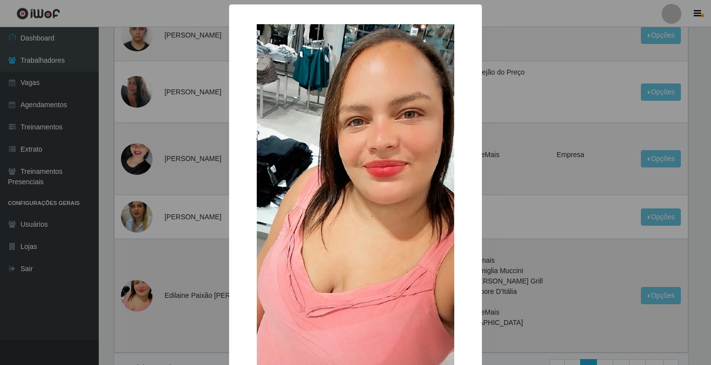
click at [139, 300] on div "× OK Cancel" at bounding box center [355, 182] width 711 height 365
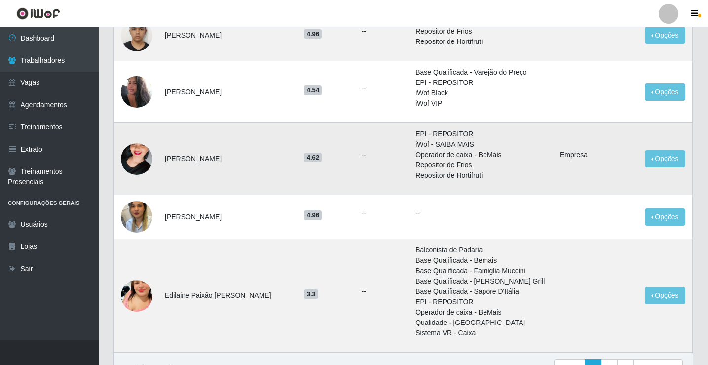
click at [138, 157] on img at bounding box center [137, 159] width 32 height 56
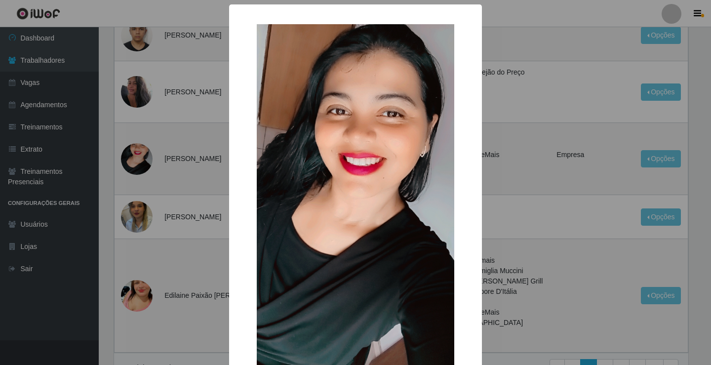
click at [142, 158] on div "× OK Cancel" at bounding box center [355, 182] width 711 height 365
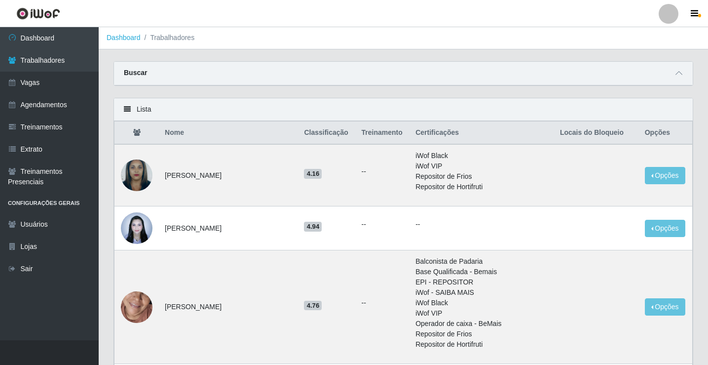
scroll to position [0, 0]
click at [145, 175] on img at bounding box center [137, 175] width 32 height 41
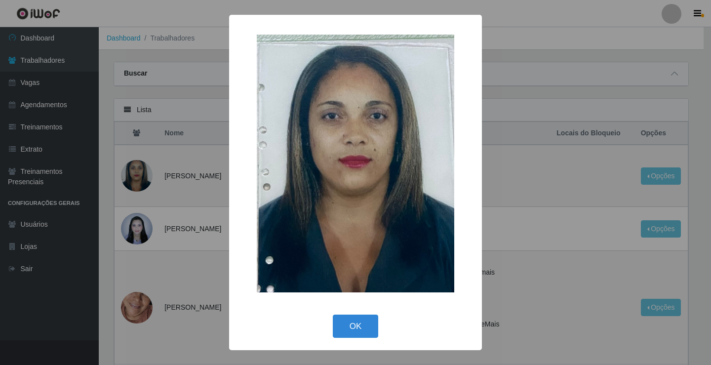
click at [146, 175] on div "× OK Cancel" at bounding box center [355, 182] width 711 height 365
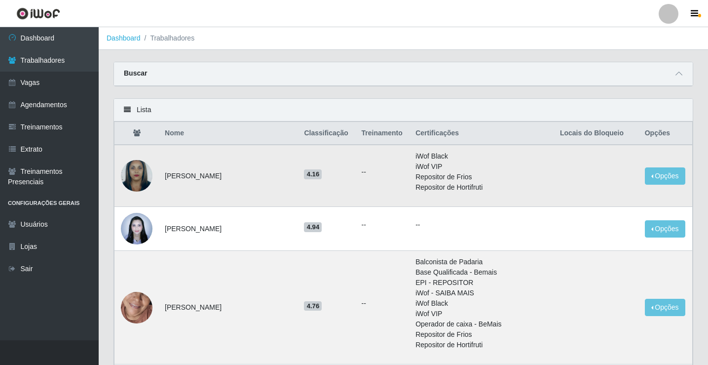
click at [148, 173] on img at bounding box center [137, 175] width 32 height 41
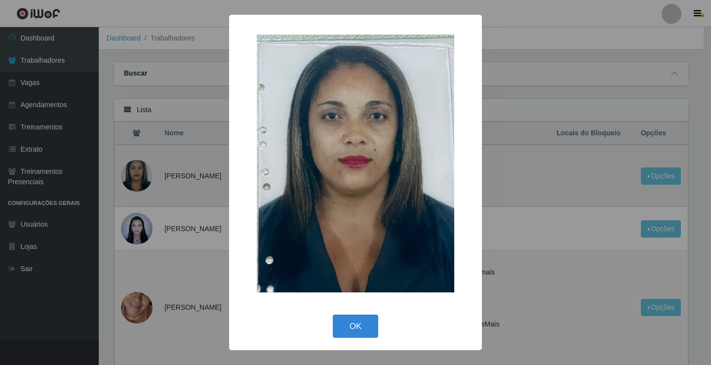
click at [148, 173] on div "× OK Cancel" at bounding box center [355, 182] width 711 height 365
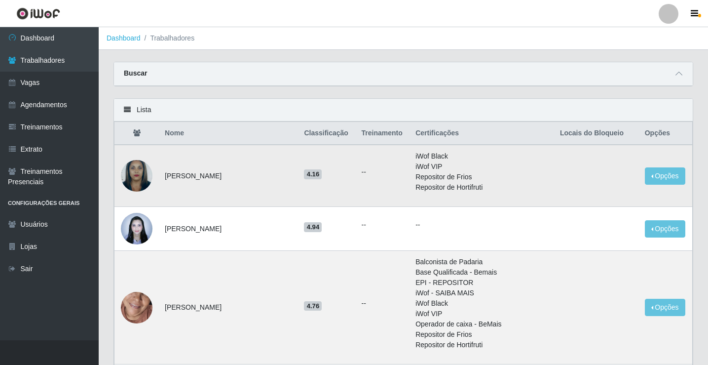
click at [148, 173] on img at bounding box center [137, 175] width 32 height 41
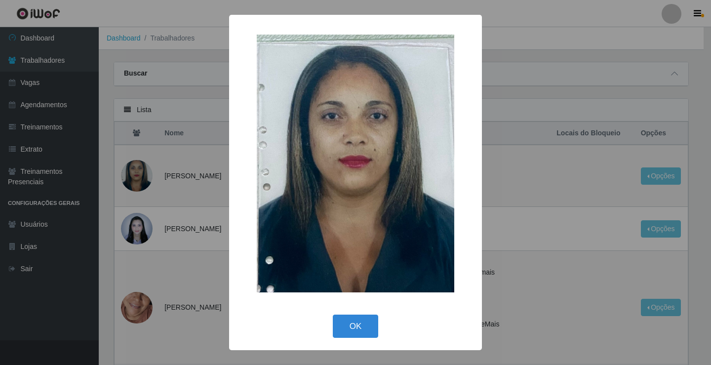
click at [139, 170] on div "× OK Cancel" at bounding box center [355, 182] width 711 height 365
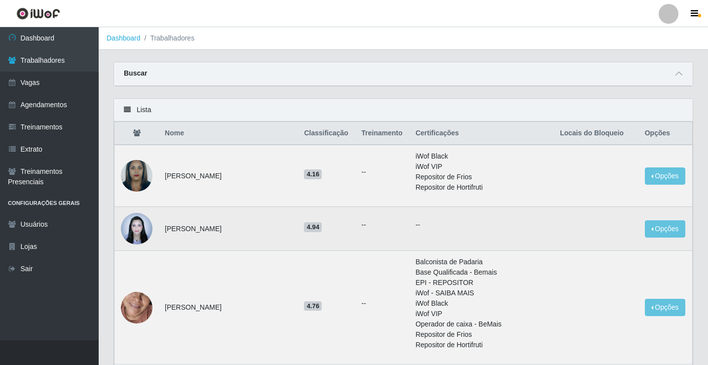
click at [140, 220] on img at bounding box center [137, 228] width 32 height 42
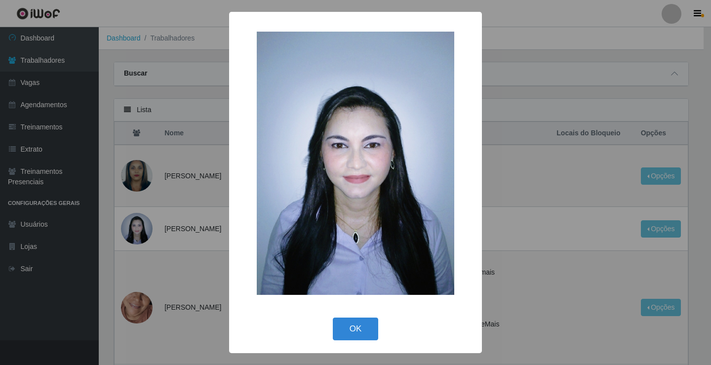
click at [139, 224] on div "× OK Cancel" at bounding box center [355, 182] width 711 height 365
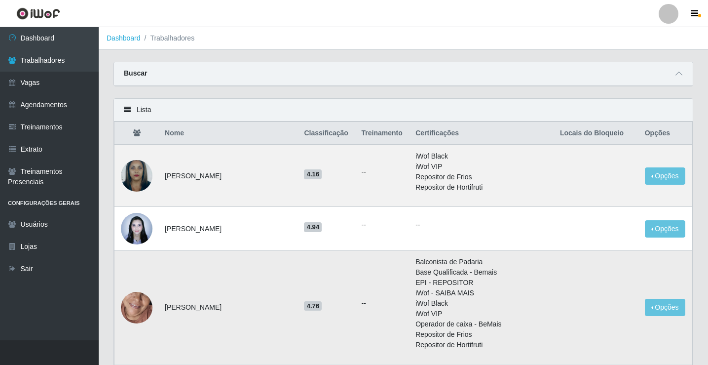
click at [137, 310] on img at bounding box center [137, 307] width 32 height 69
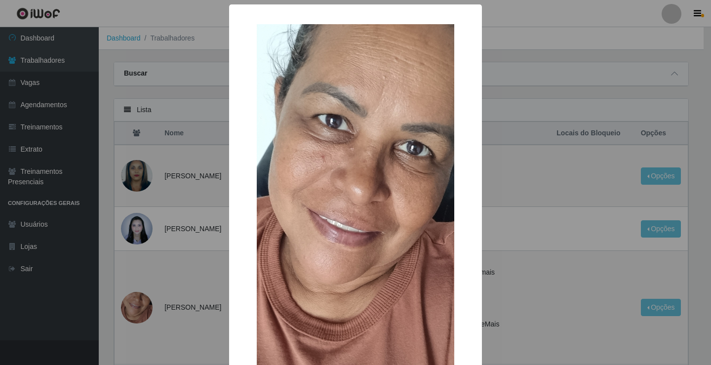
click at [140, 305] on div "× OK Cancel" at bounding box center [355, 182] width 711 height 365
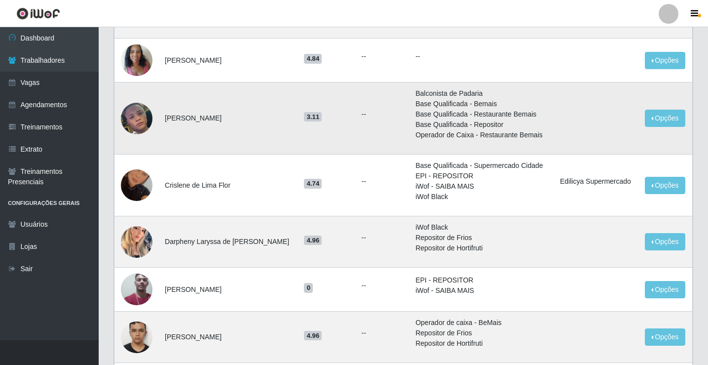
scroll to position [444, 0]
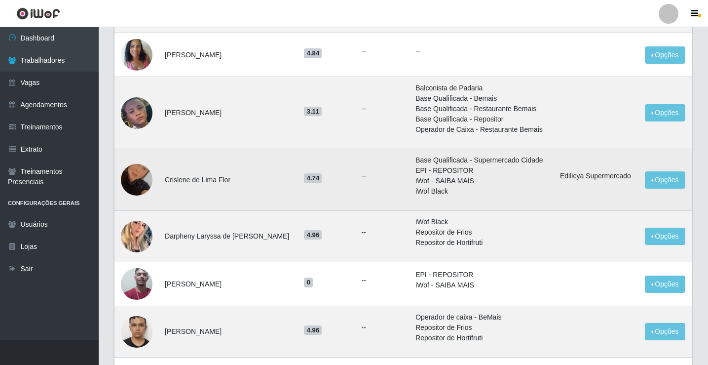
click at [150, 179] on img at bounding box center [137, 180] width 32 height 56
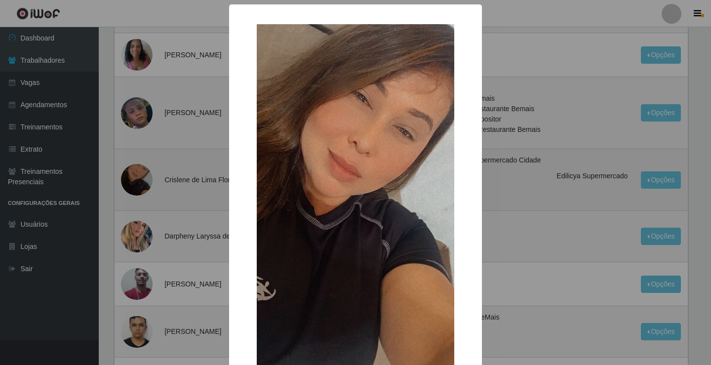
click at [150, 179] on div "× OK Cancel" at bounding box center [355, 182] width 711 height 365
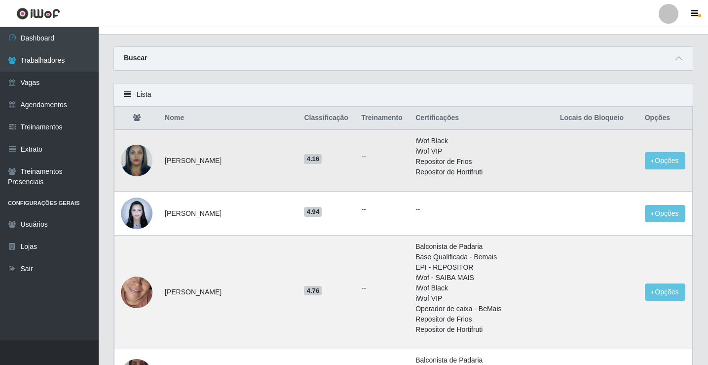
scroll to position [0, 0]
